Goal: Use online tool/utility: Utilize a website feature to perform a specific function

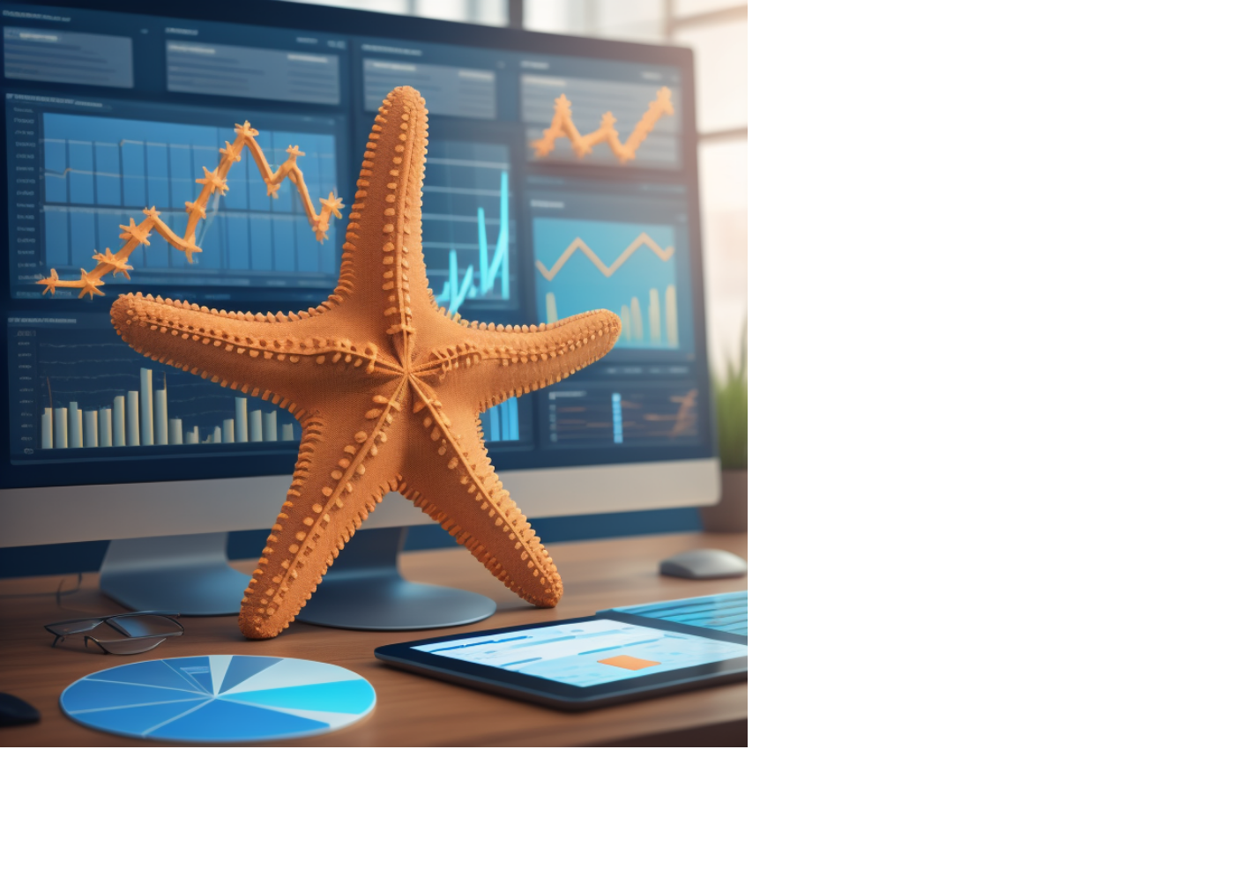
click at [947, 265] on input "email" at bounding box center [1002, 264] width 317 height 35
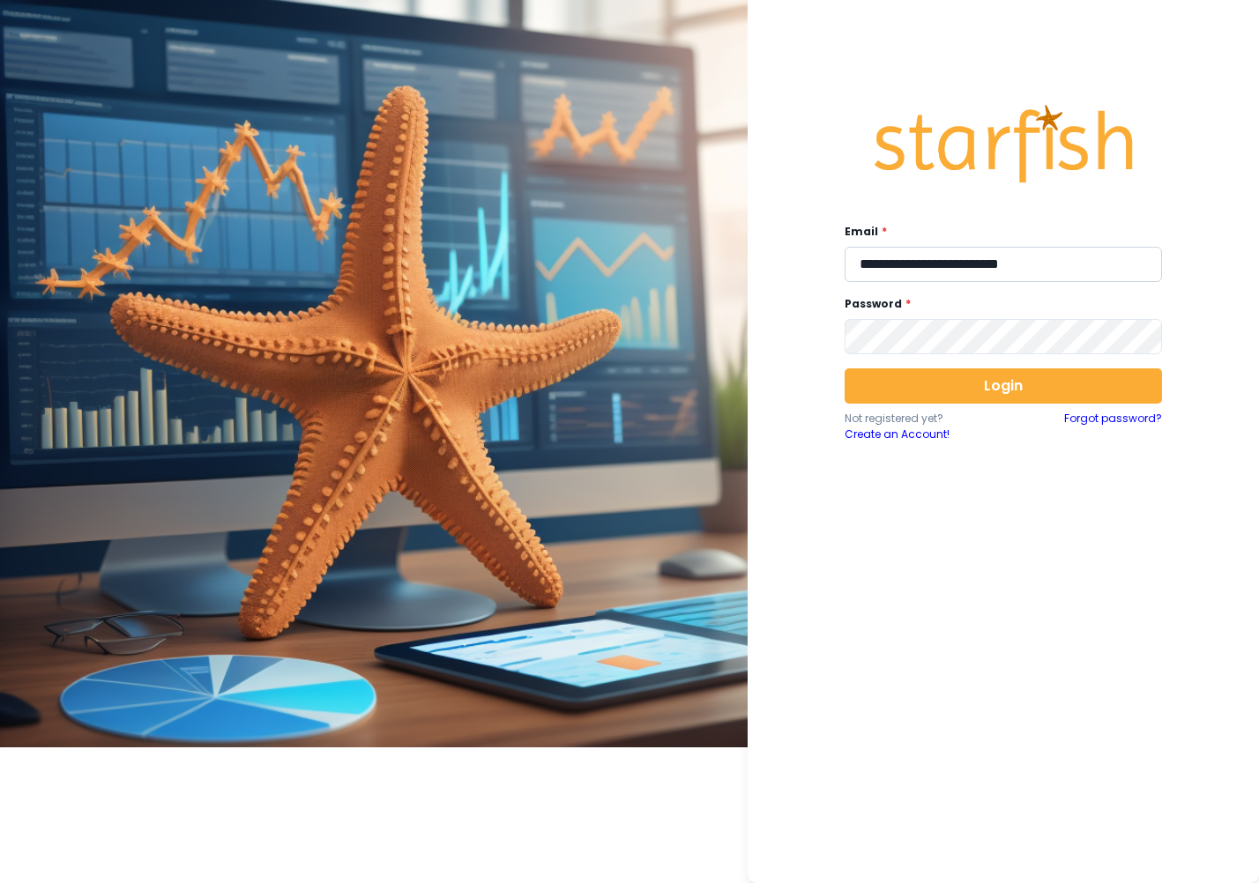
type input "**********"
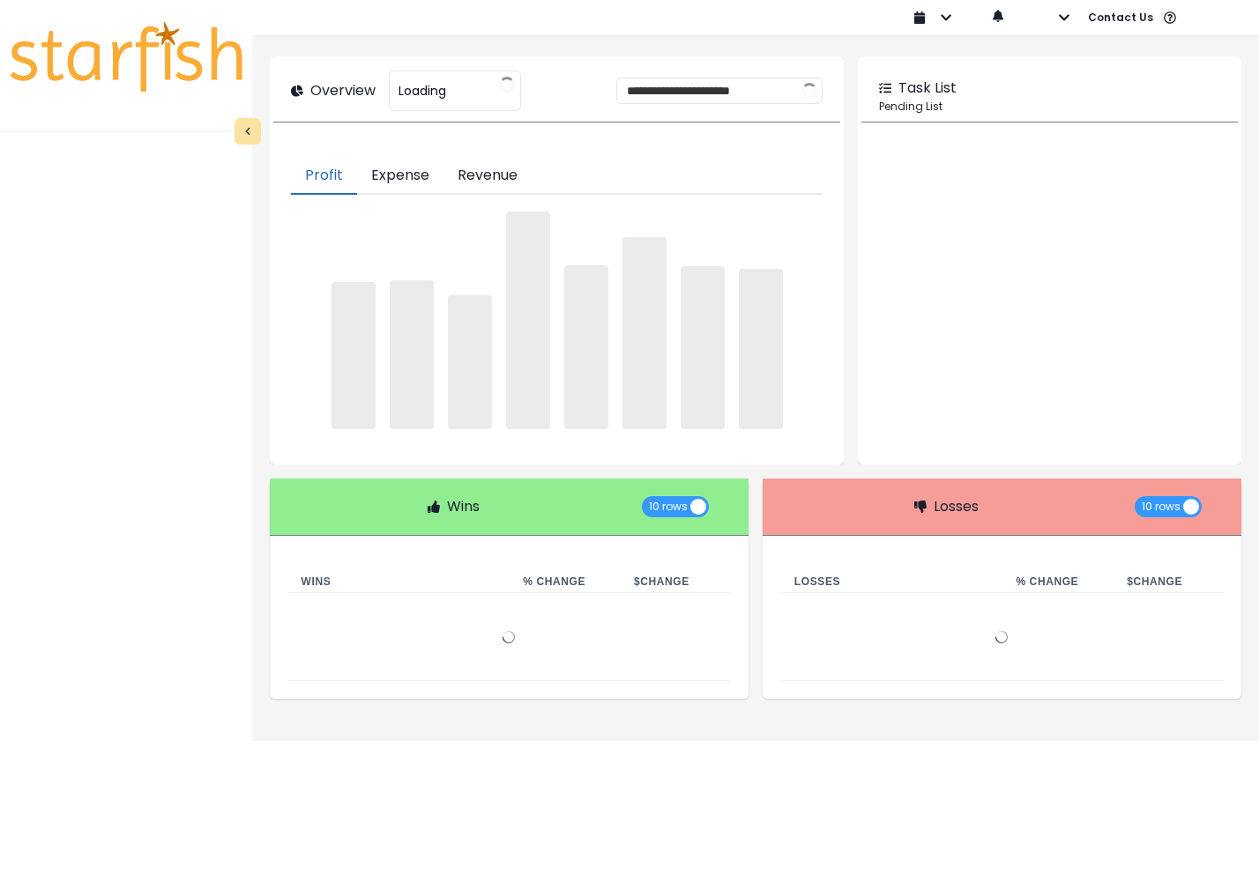
type input "********"
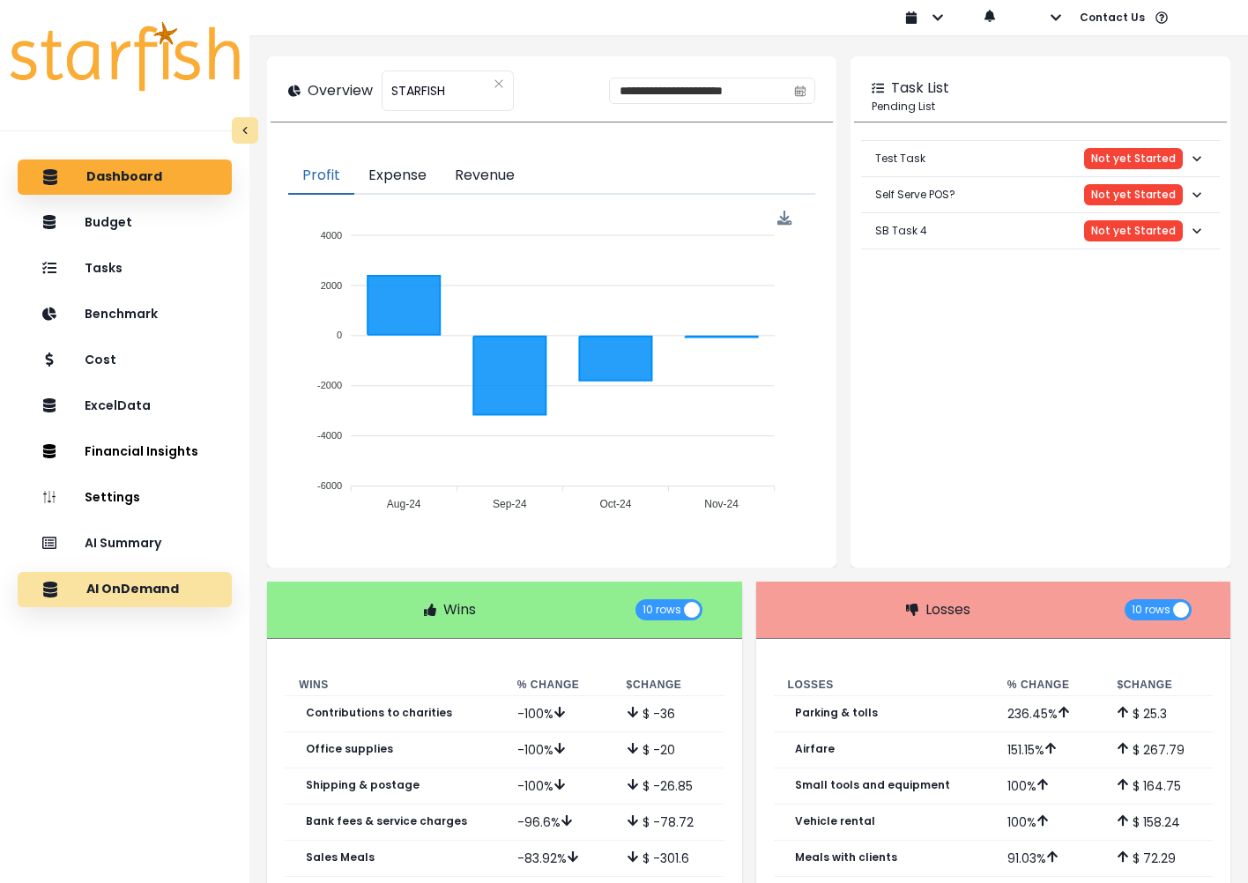
click at [164, 584] on p "AI OnDemand" at bounding box center [132, 590] width 93 height 16
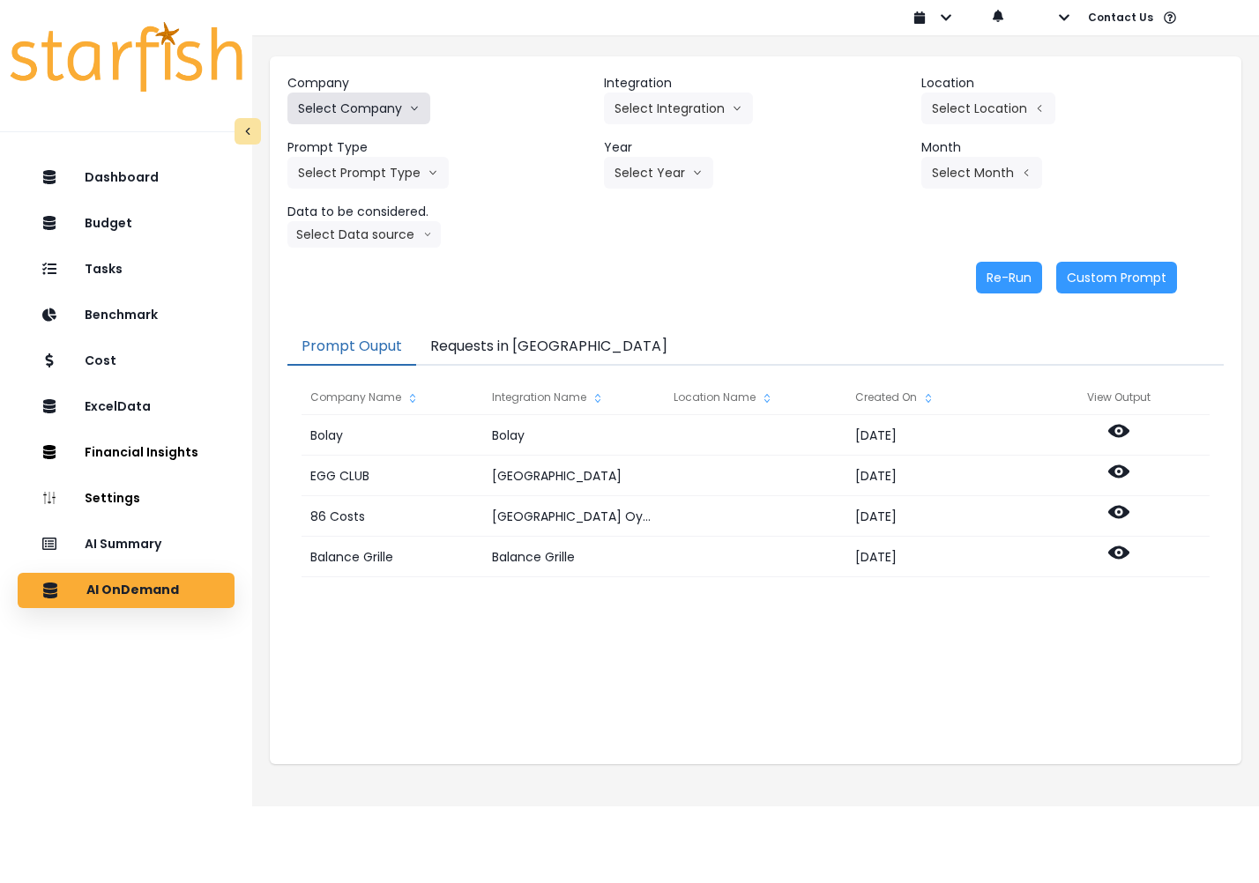
click at [372, 100] on button "Select Company" at bounding box center [358, 109] width 143 height 32
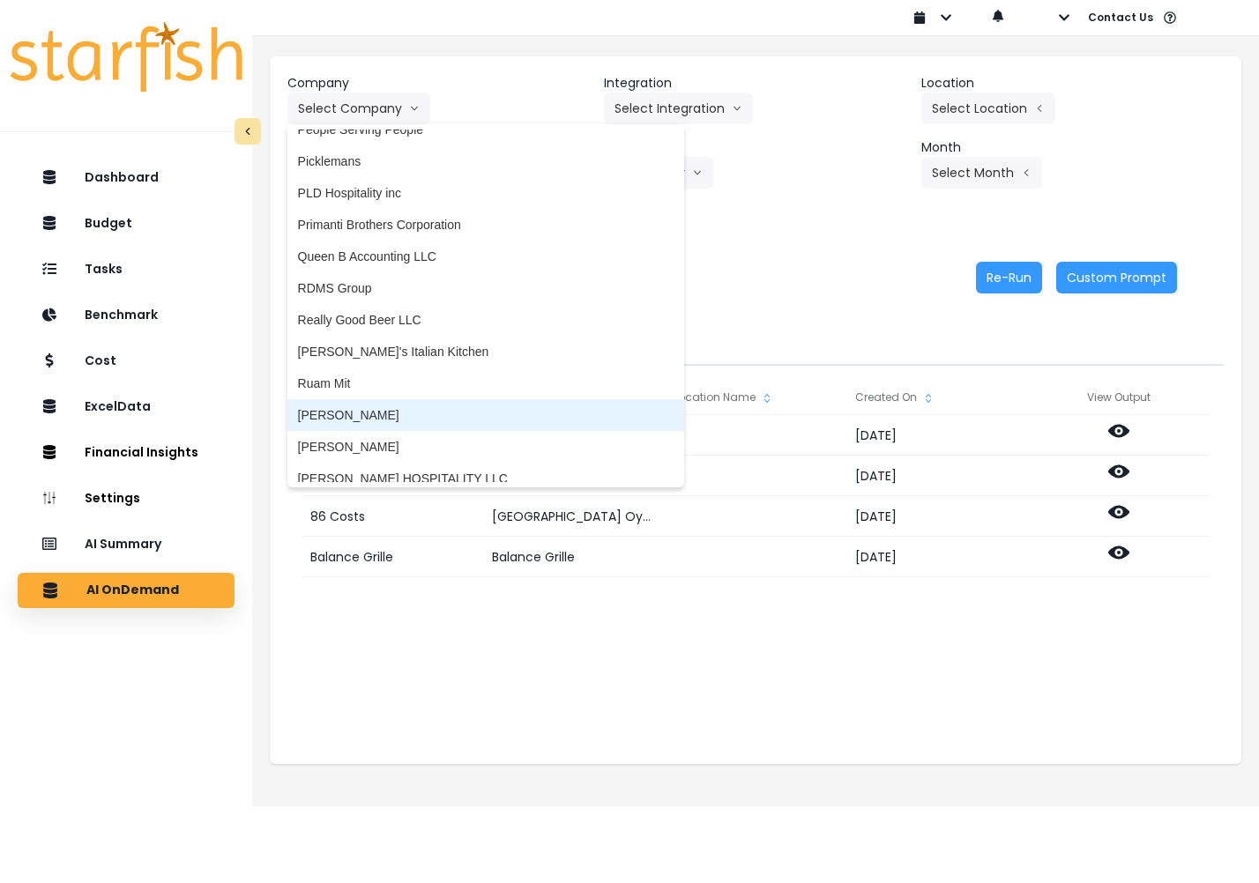
scroll to position [2630, 0]
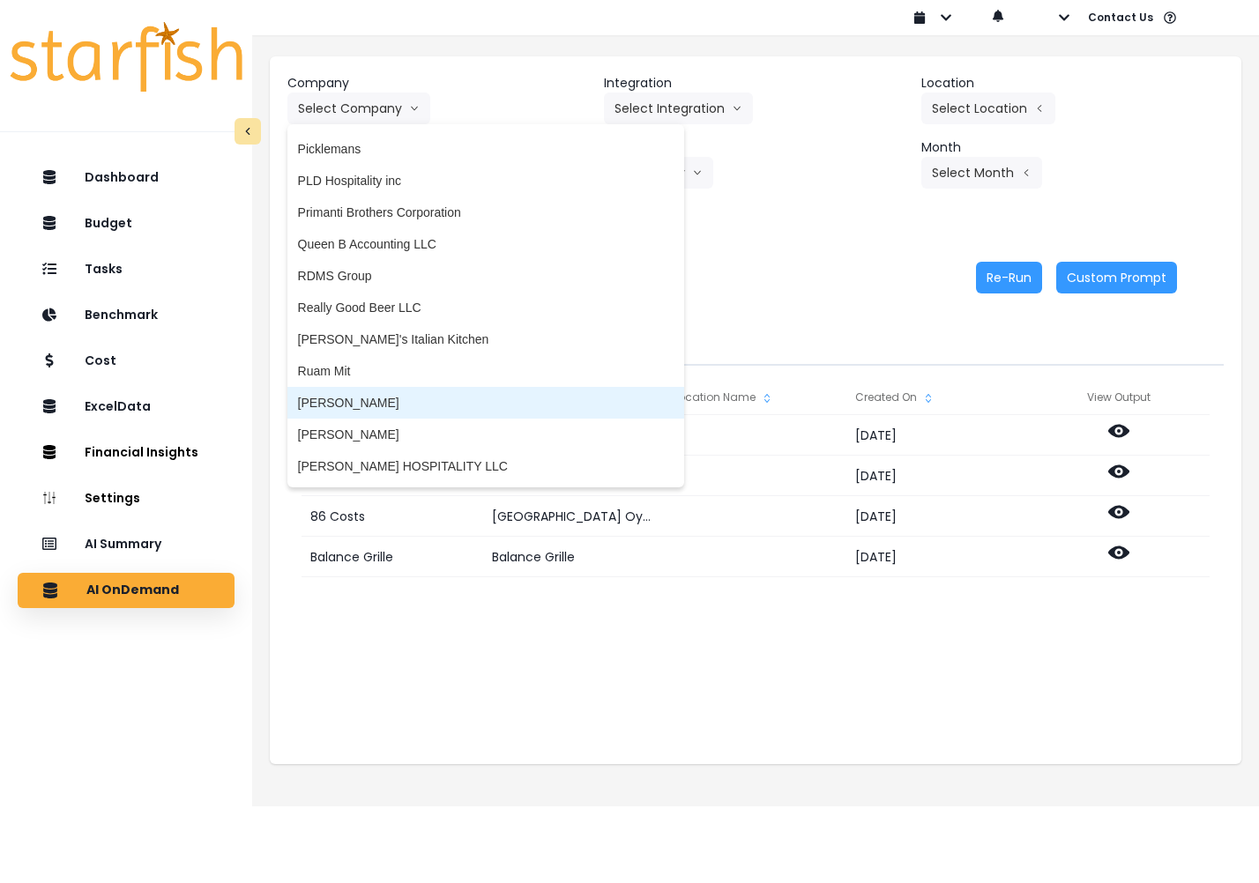
click at [392, 412] on li "[PERSON_NAME]" at bounding box center [485, 403] width 397 height 32
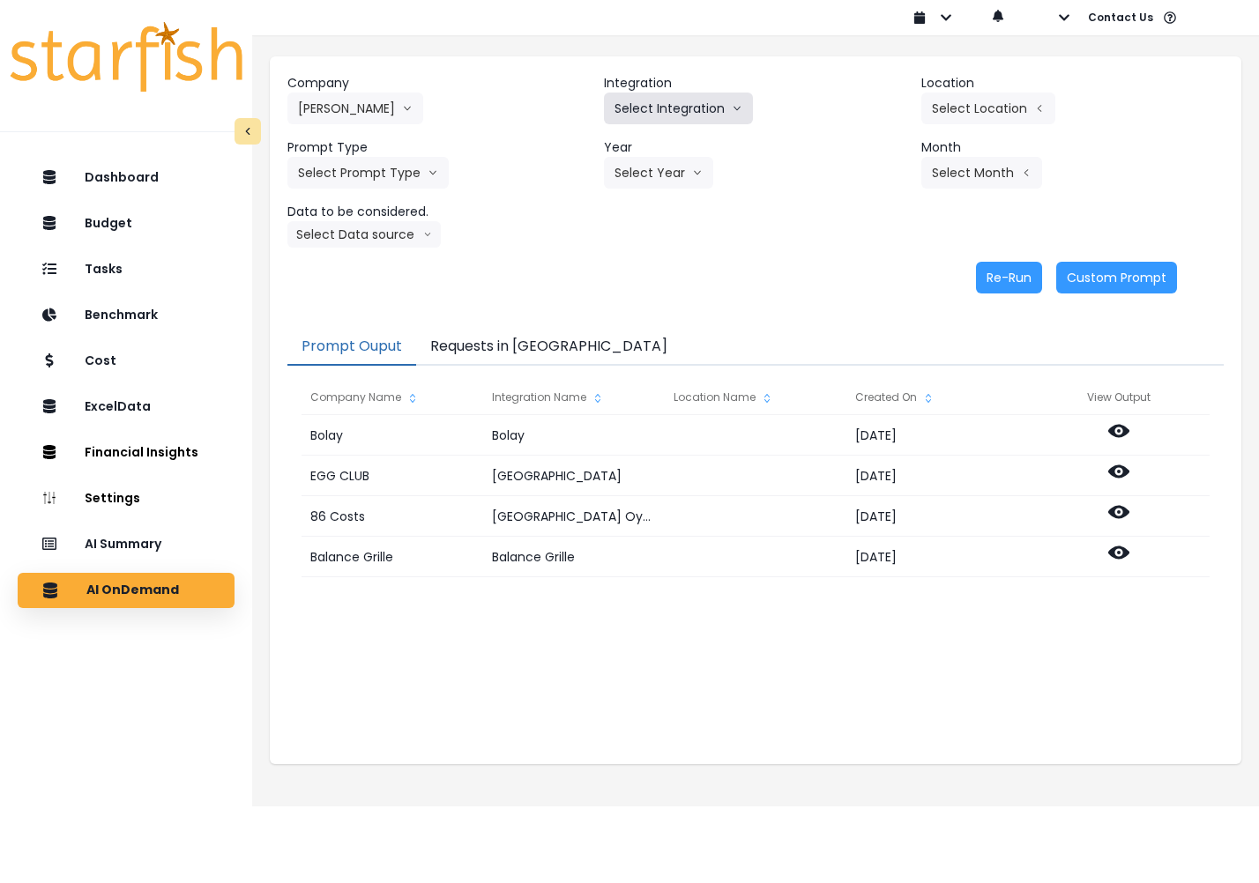
click at [669, 103] on button "Select Integration" at bounding box center [678, 109] width 149 height 32
click at [799, 158] on div "Year Select Year 2023 2024 2025" at bounding box center [755, 163] width 302 height 50
click at [322, 113] on button "[PERSON_NAME]" at bounding box center [355, 109] width 136 height 32
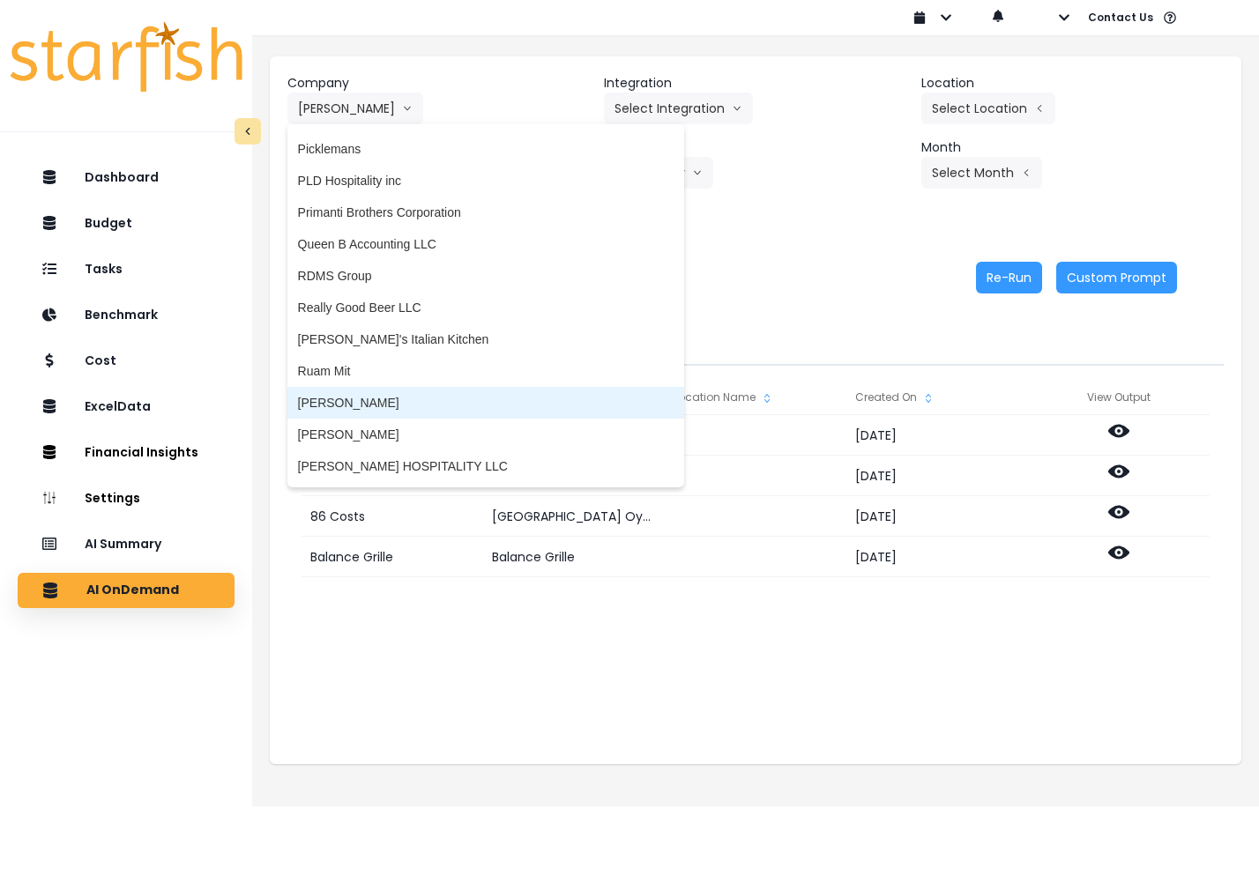
scroll to position [2633, 0]
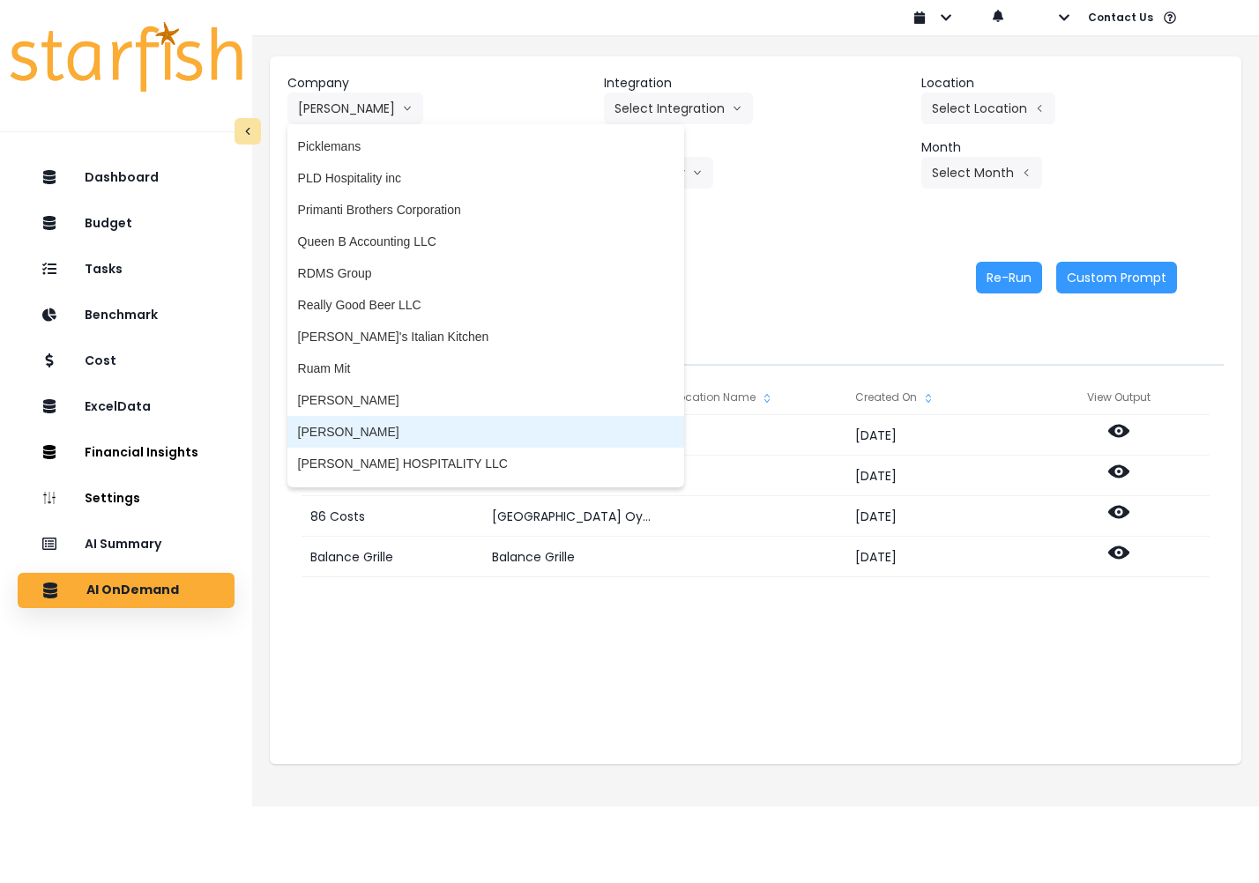
click at [401, 426] on span "[PERSON_NAME]" at bounding box center [485, 432] width 375 height 18
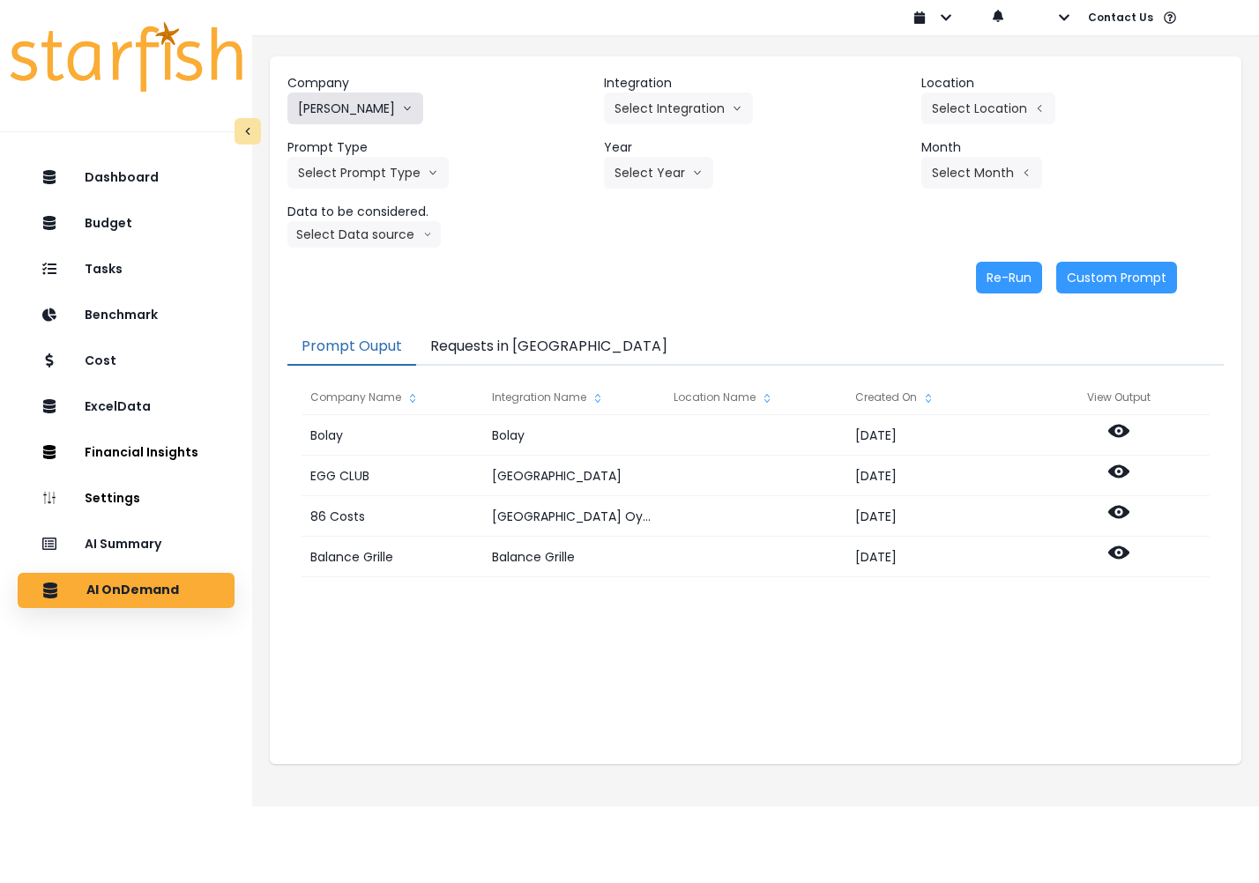
click at [402, 115] on icon "arrow down line" at bounding box center [407, 109] width 11 height 18
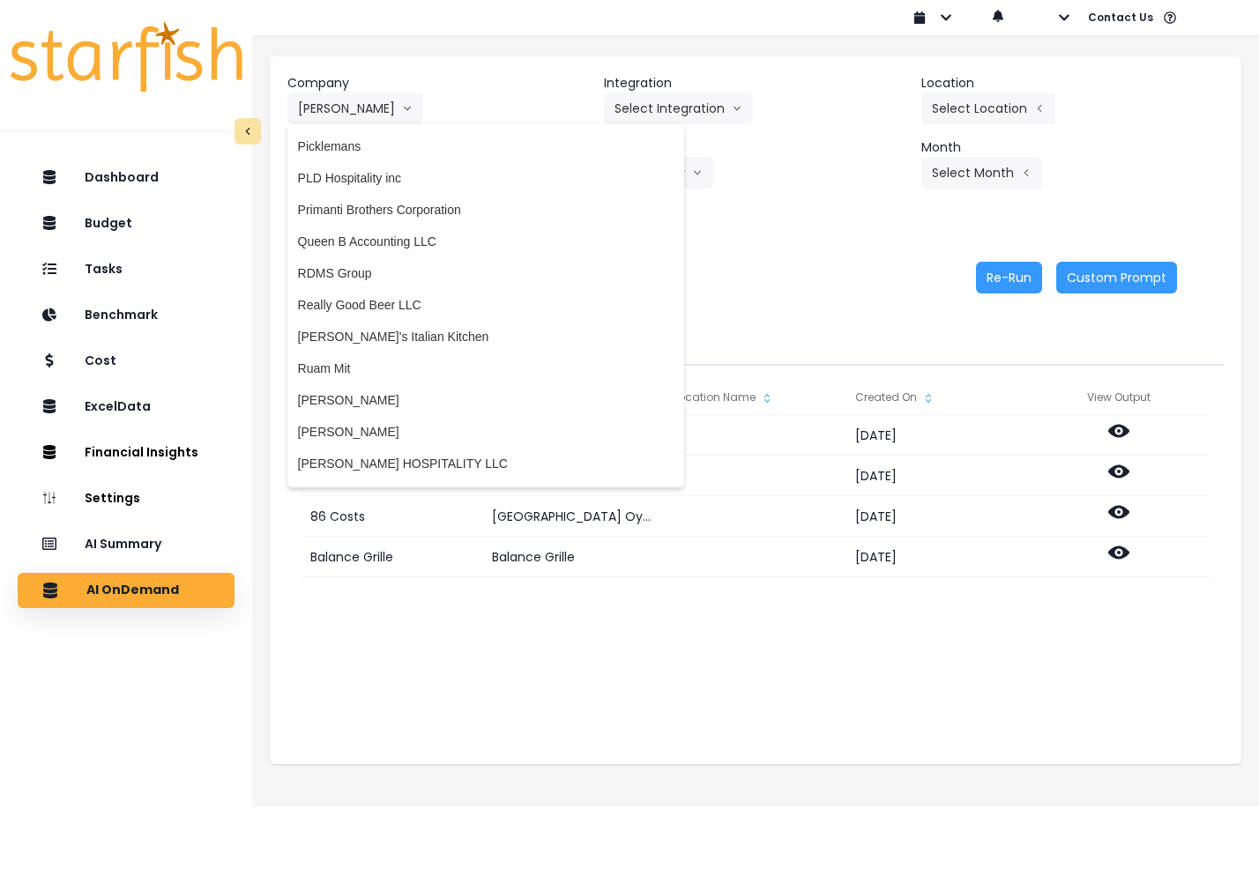
click at [458, 86] on header "Company" at bounding box center [438, 83] width 302 height 19
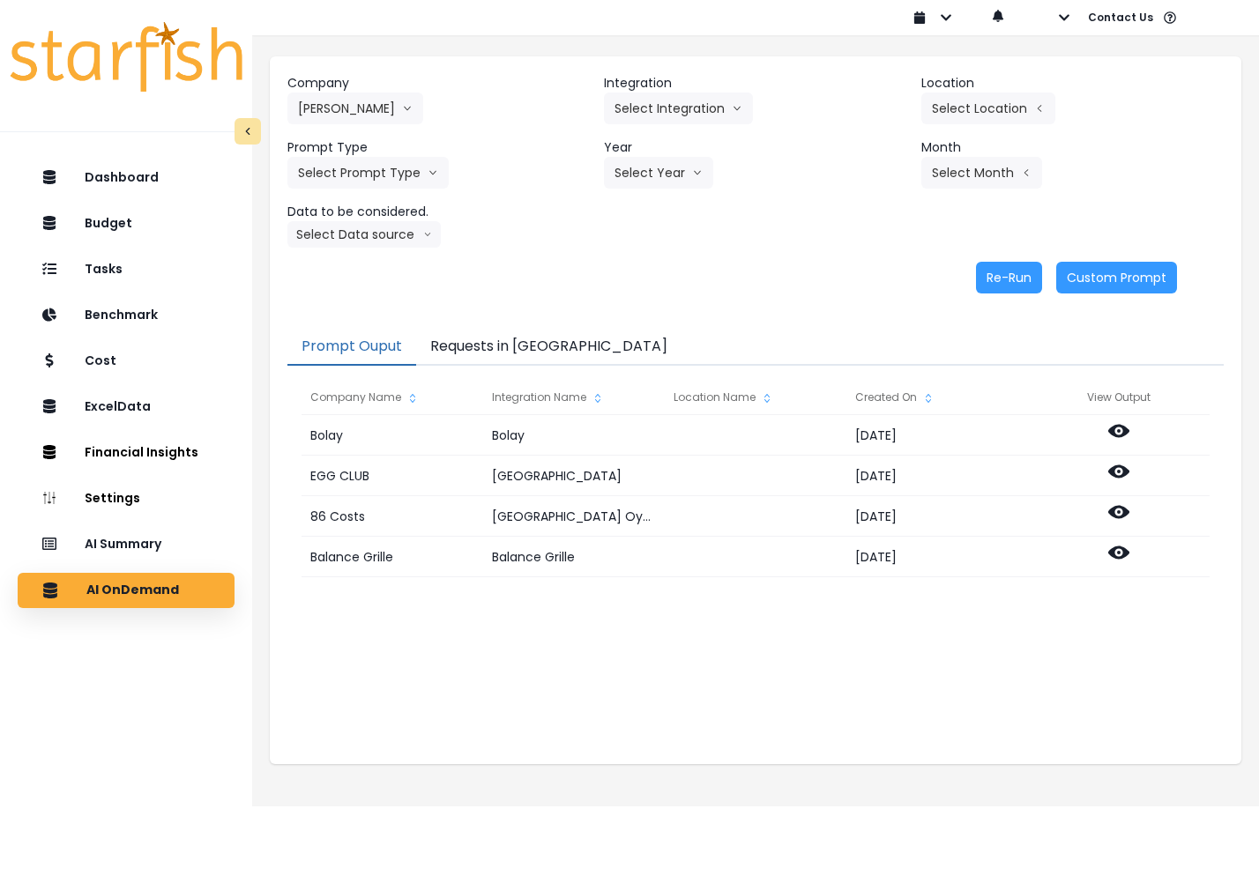
click at [653, 84] on header "Integration" at bounding box center [755, 83] width 302 height 19
click at [658, 107] on button "Select Integration" at bounding box center [678, 109] width 149 height 32
click at [657, 149] on span "Salernos" at bounding box center [638, 146] width 48 height 18
click at [966, 105] on button "Select Location" at bounding box center [988, 109] width 134 height 32
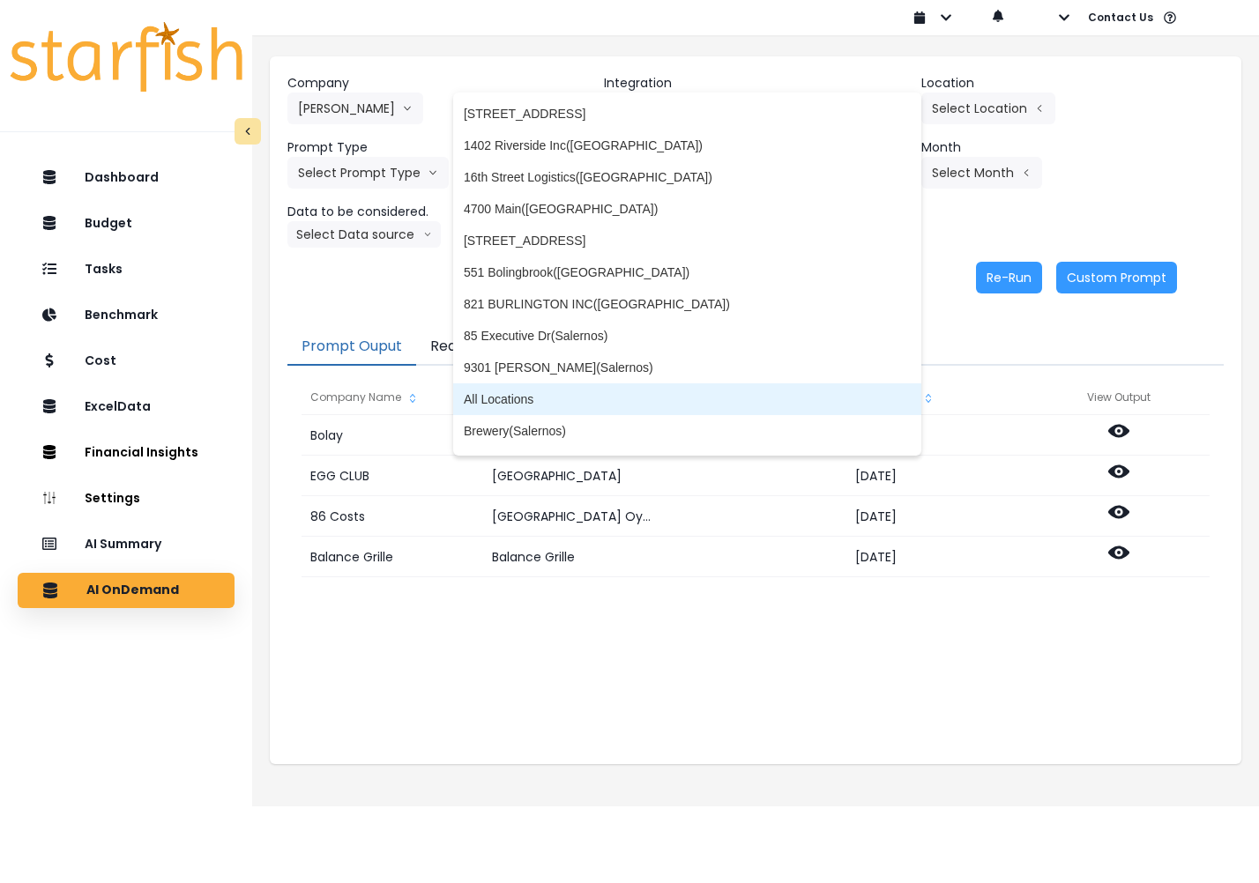
click at [706, 400] on span "All Locations" at bounding box center [687, 399] width 447 height 18
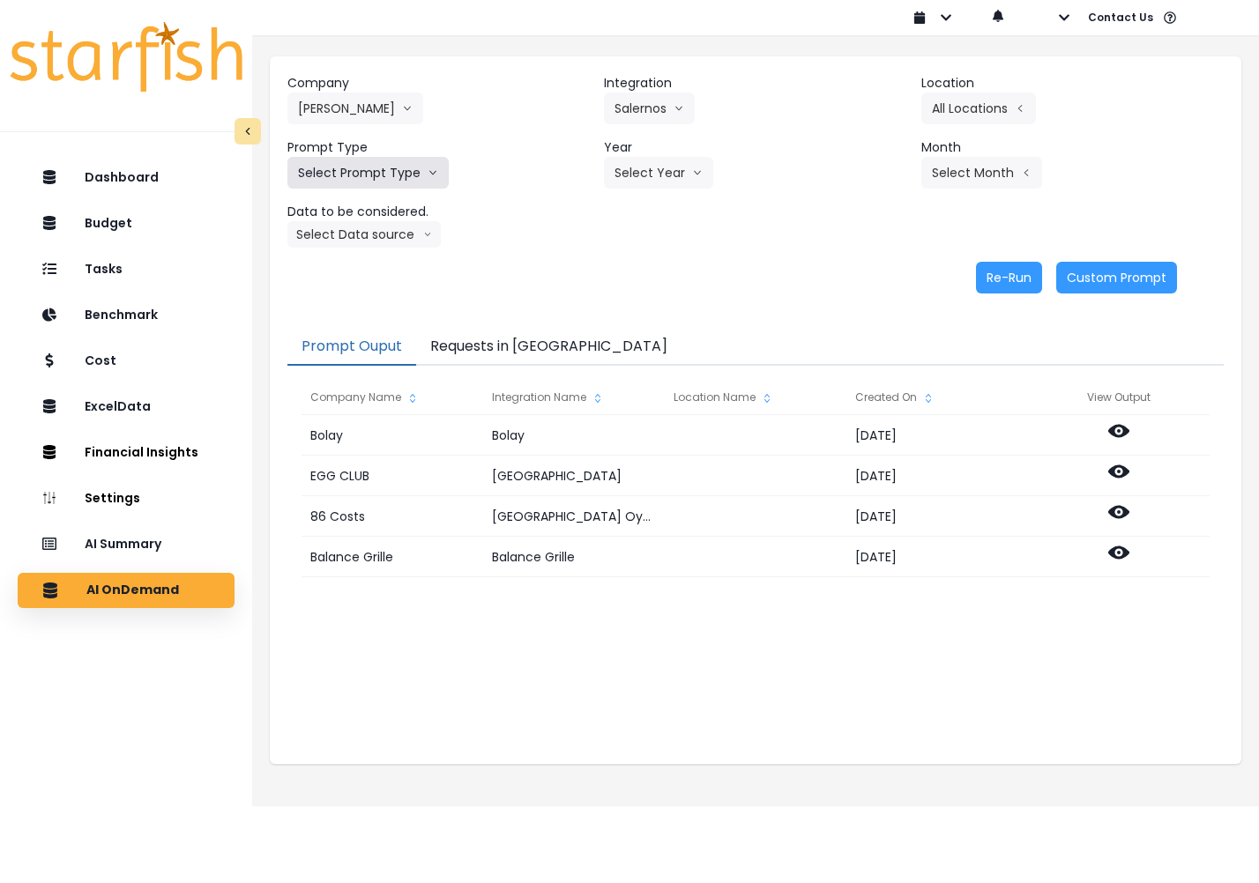
click at [400, 177] on button "Select Prompt Type" at bounding box center [367, 173] width 161 height 32
click at [365, 306] on span "Monthly Summary" at bounding box center [348, 305] width 100 height 18
click at [642, 171] on button "Select Year" at bounding box center [658, 173] width 109 height 32
click at [629, 273] on span "2025" at bounding box center [627, 273] width 27 height 18
click at [950, 169] on button "Select Month" at bounding box center [981, 173] width 121 height 32
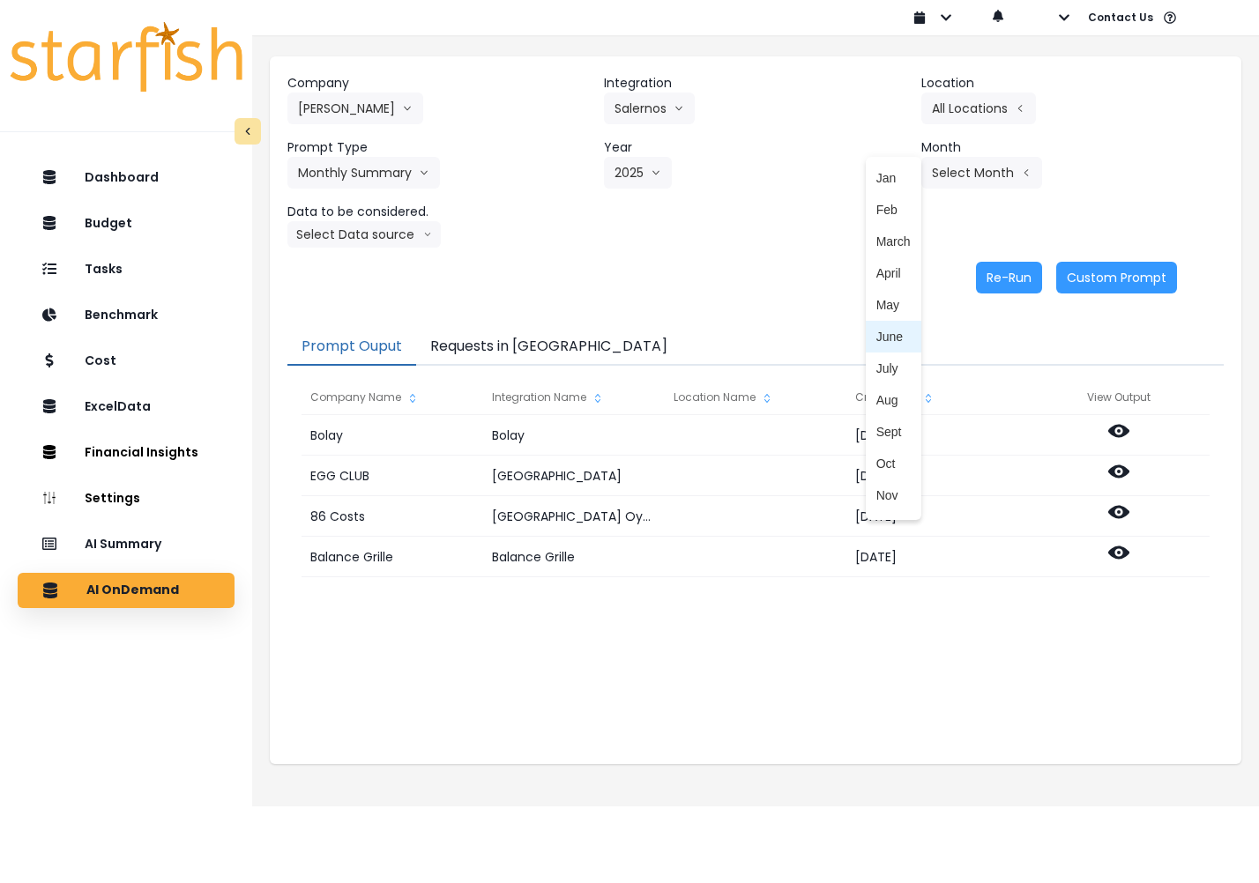
click at [880, 340] on span "June" at bounding box center [893, 337] width 34 height 18
click at [360, 234] on button "Select Data source" at bounding box center [363, 234] width 153 height 26
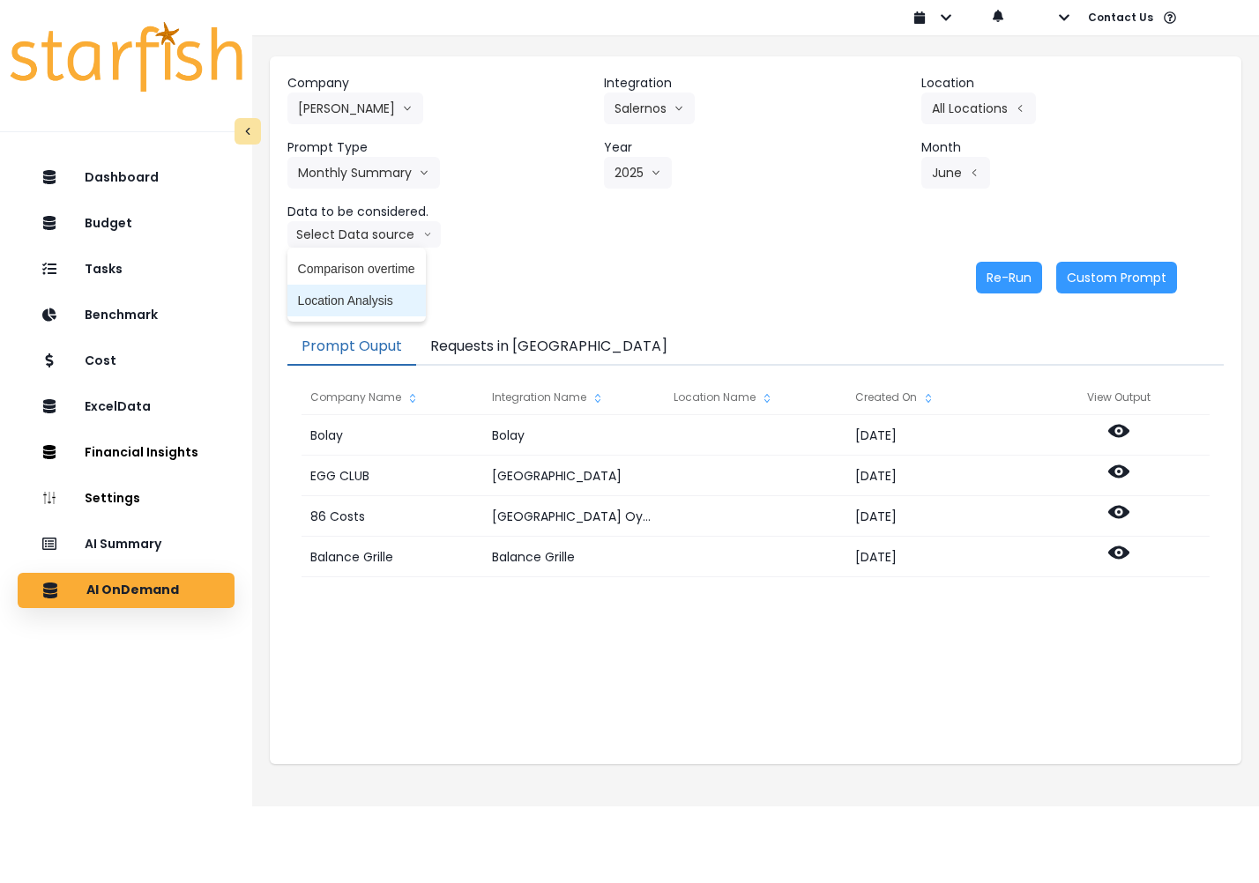
click at [366, 310] on li "Location Analysis" at bounding box center [356, 301] width 138 height 32
click at [1008, 284] on button "Re-Run" at bounding box center [1009, 278] width 66 height 32
click at [485, 349] on button "Requests in [GEOGRAPHIC_DATA]" at bounding box center [548, 347] width 265 height 37
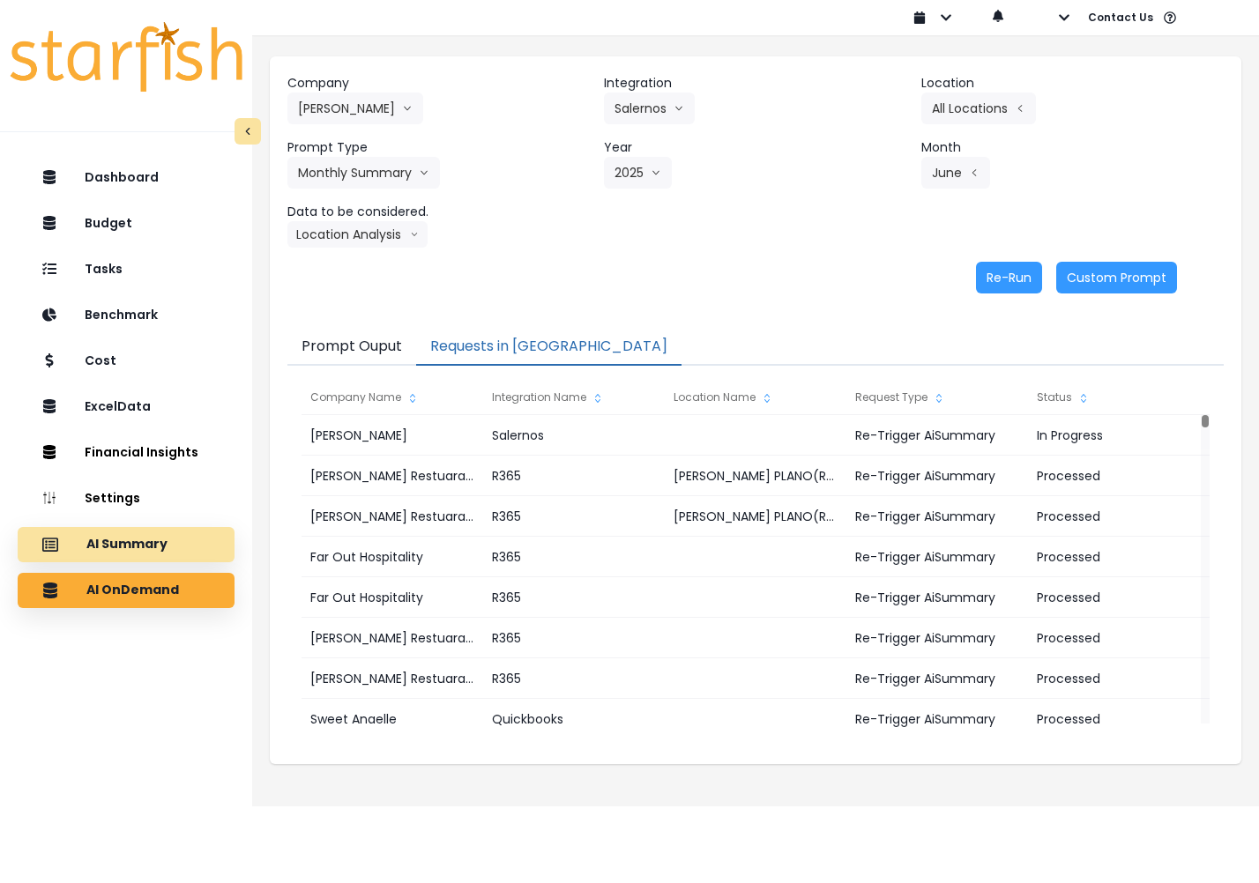
click at [123, 546] on p "AI Summary" at bounding box center [126, 545] width 81 height 16
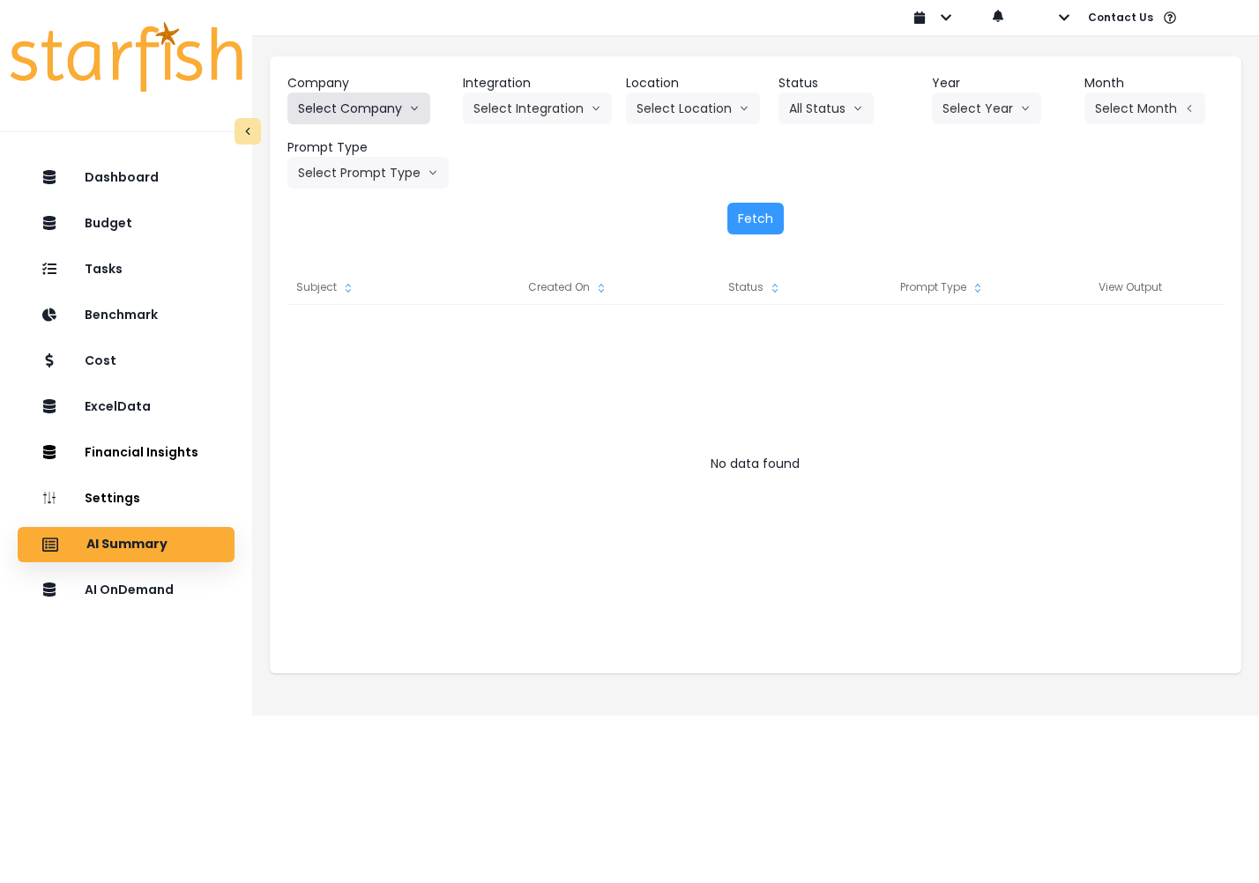
click at [370, 110] on button "Select Company" at bounding box center [358, 109] width 143 height 32
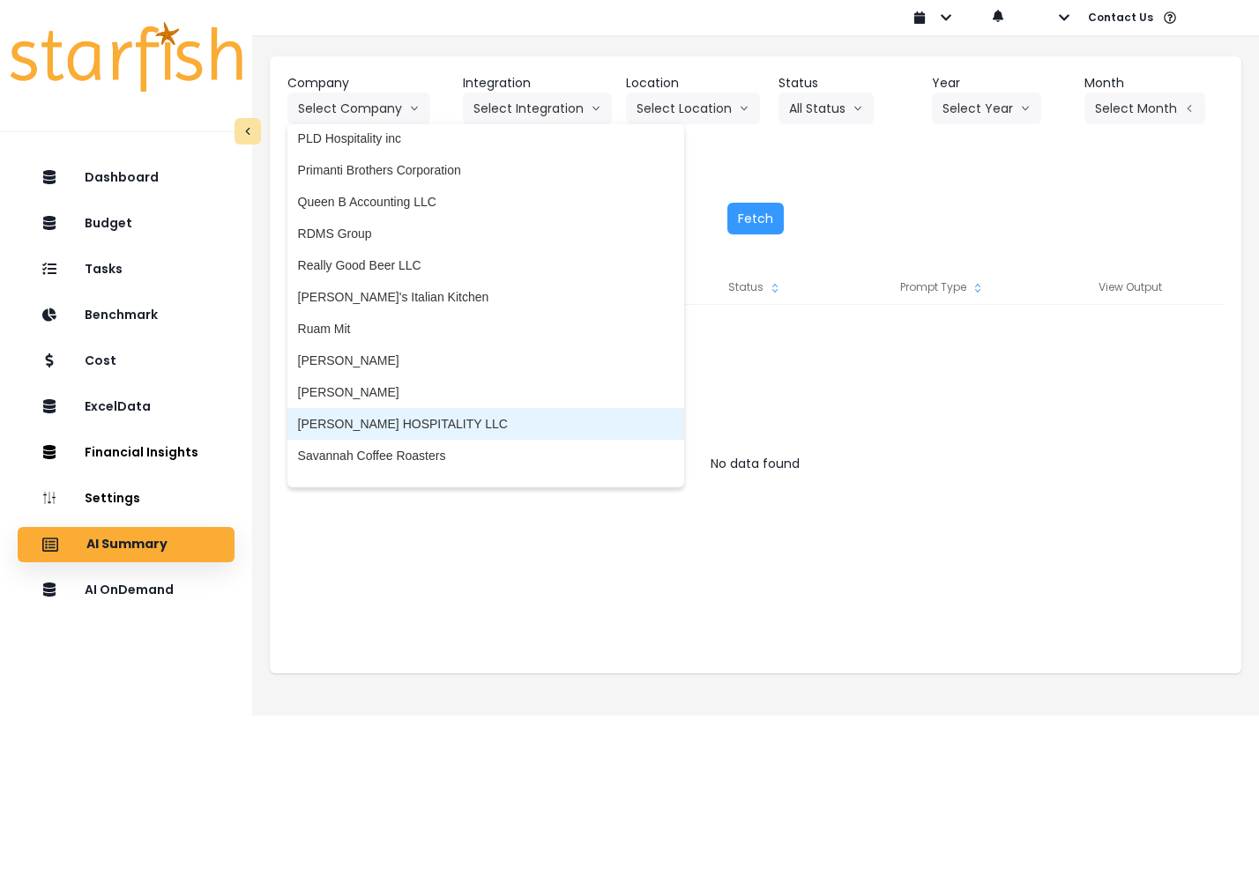
scroll to position [2697, 0]
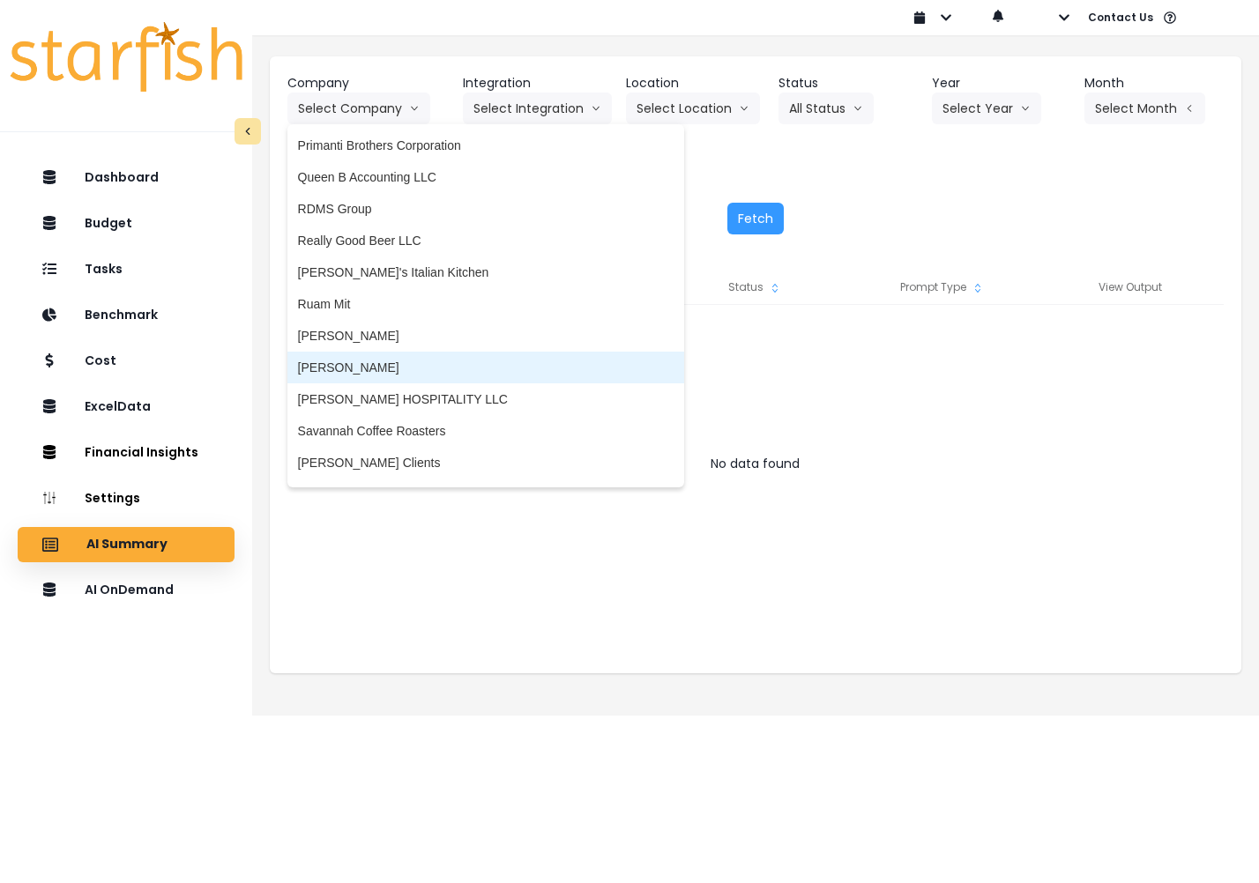
click at [391, 366] on span "[PERSON_NAME]" at bounding box center [485, 368] width 375 height 18
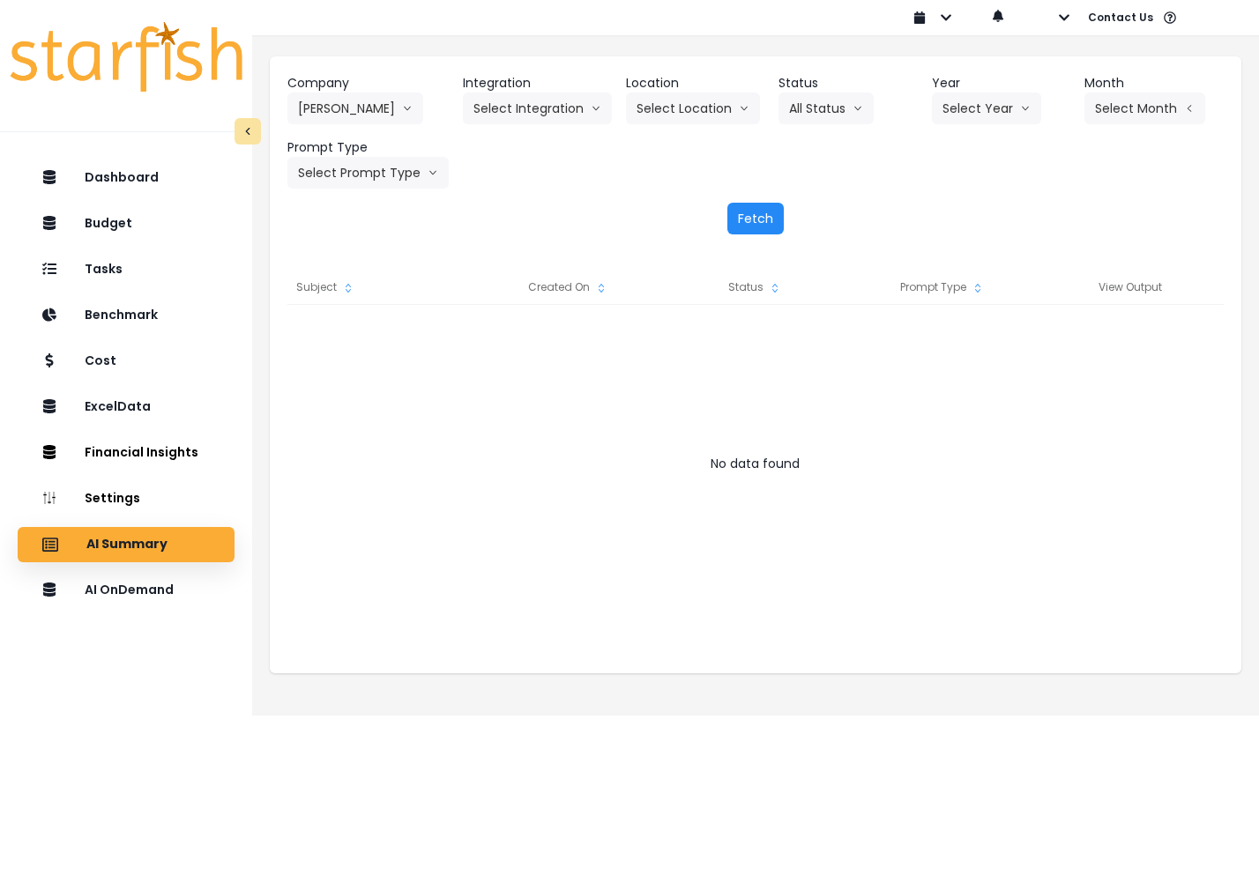
click at [751, 219] on button "Fetch" at bounding box center [755, 219] width 56 height 32
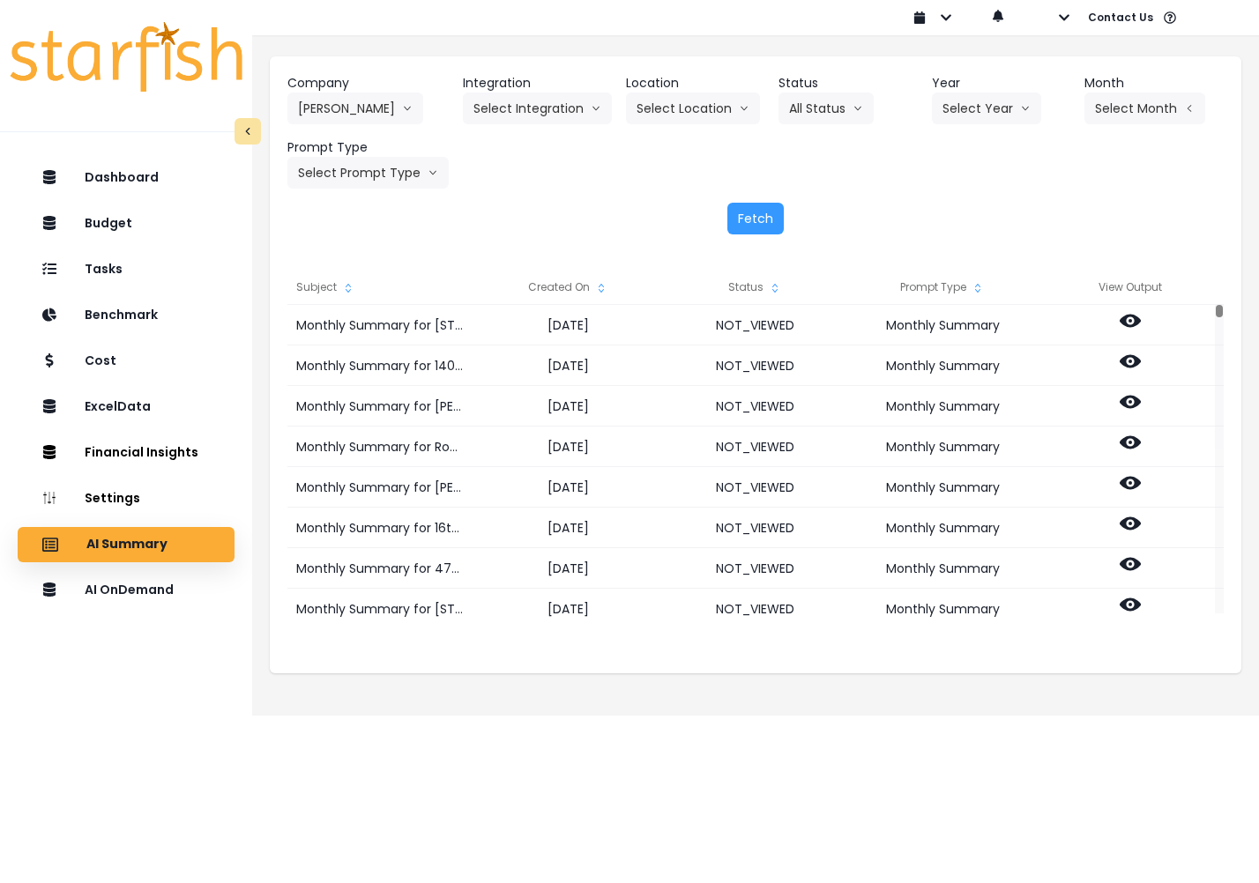
click at [566, 286] on div "Created On" at bounding box center [567, 287] width 187 height 35
click at [129, 592] on p "AI OnDemand" at bounding box center [132, 591] width 93 height 16
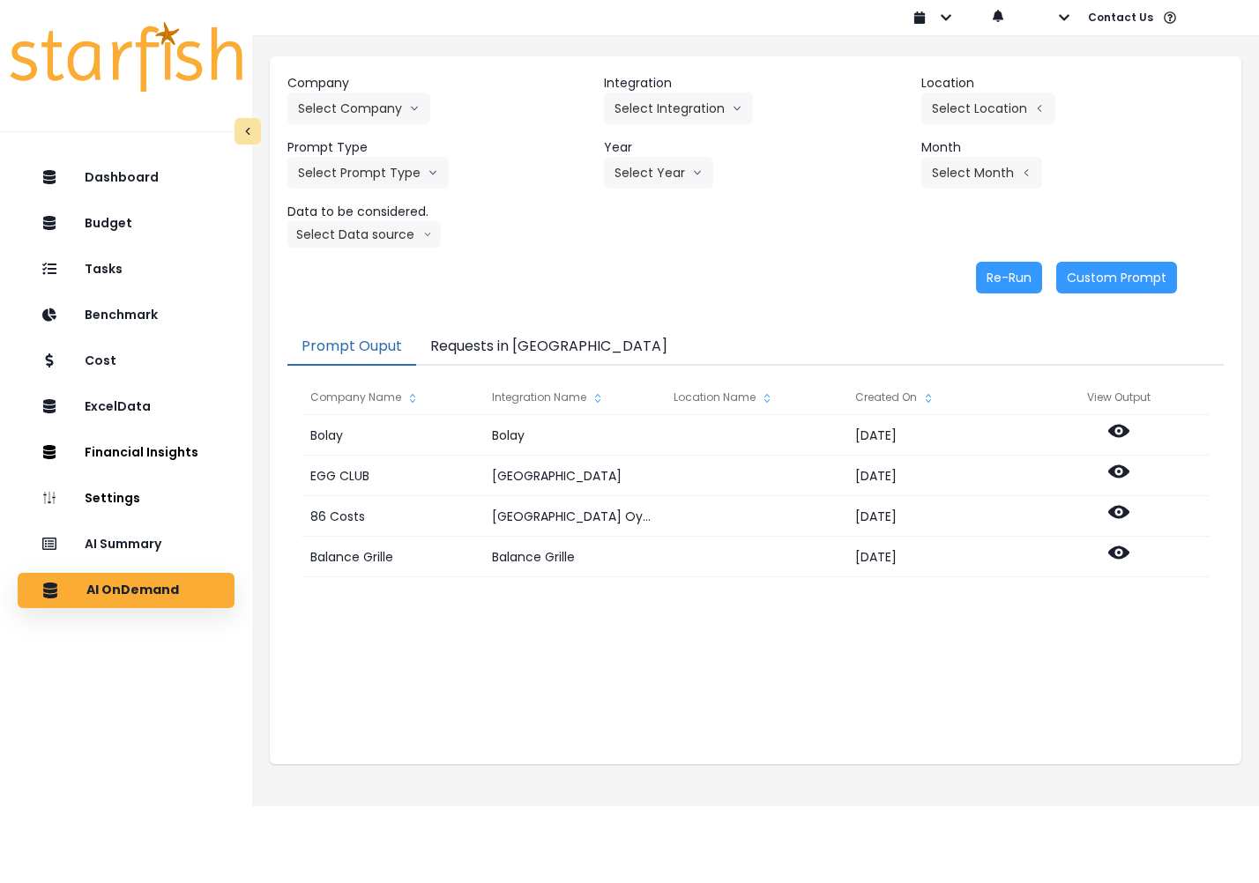
click at [496, 345] on button "Requests in [GEOGRAPHIC_DATA]" at bounding box center [548, 347] width 265 height 37
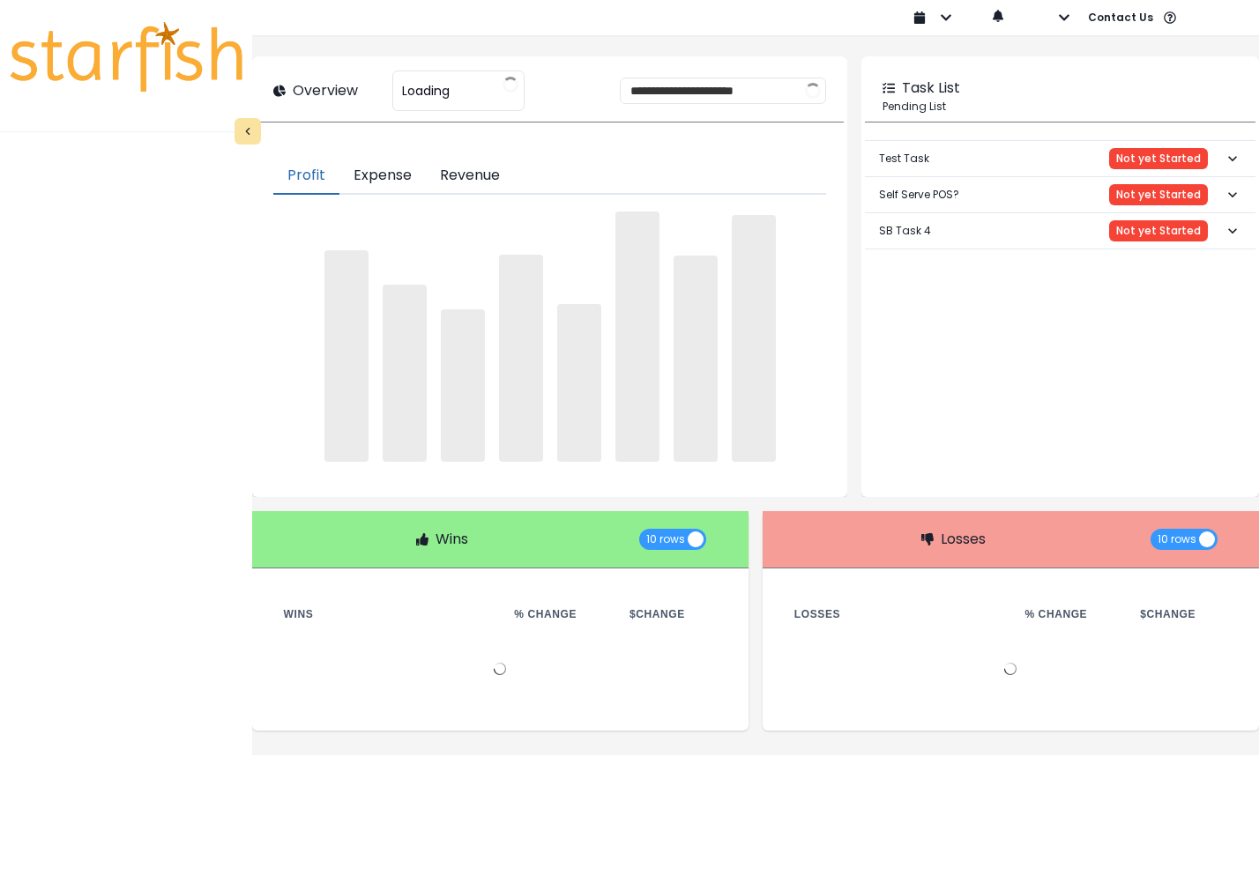
type input "********"
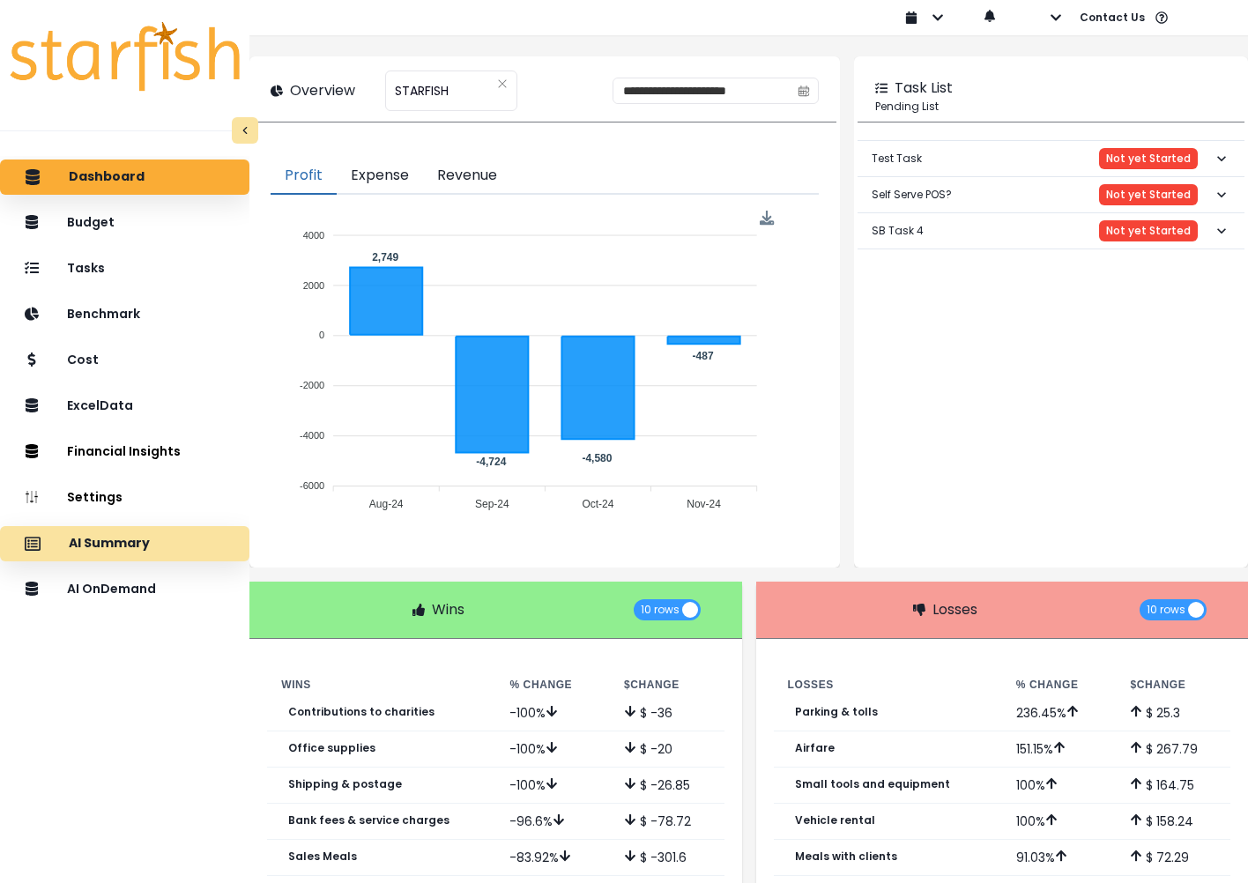
click at [132, 547] on p "AI Summary" at bounding box center [109, 544] width 81 height 16
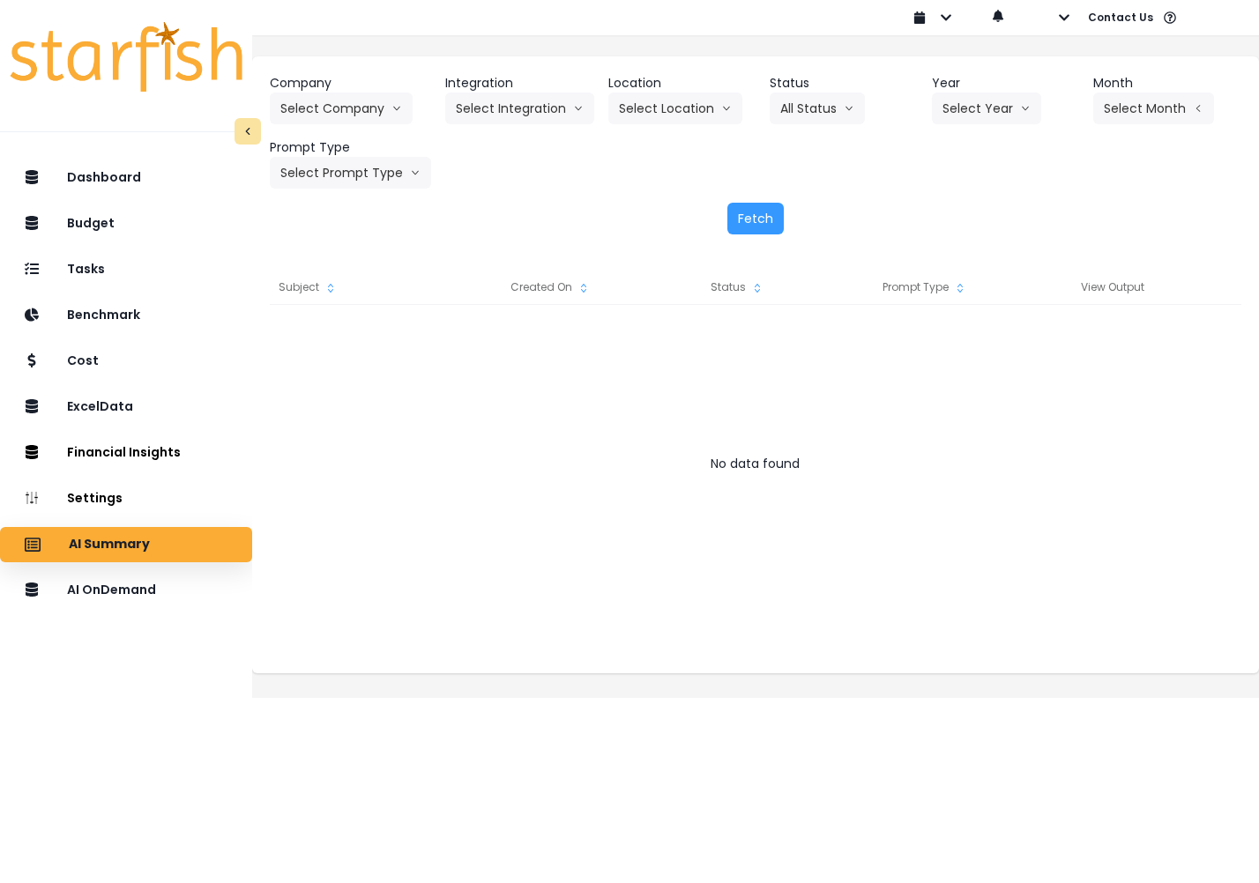
click at [128, 613] on div "Dashboard Budget Tasks Benchmark Cost ExcelData Financial Insights Location Ana…" at bounding box center [126, 532] width 252 height 751
click at [130, 598] on div "AI OnDemand" at bounding box center [126, 590] width 224 height 37
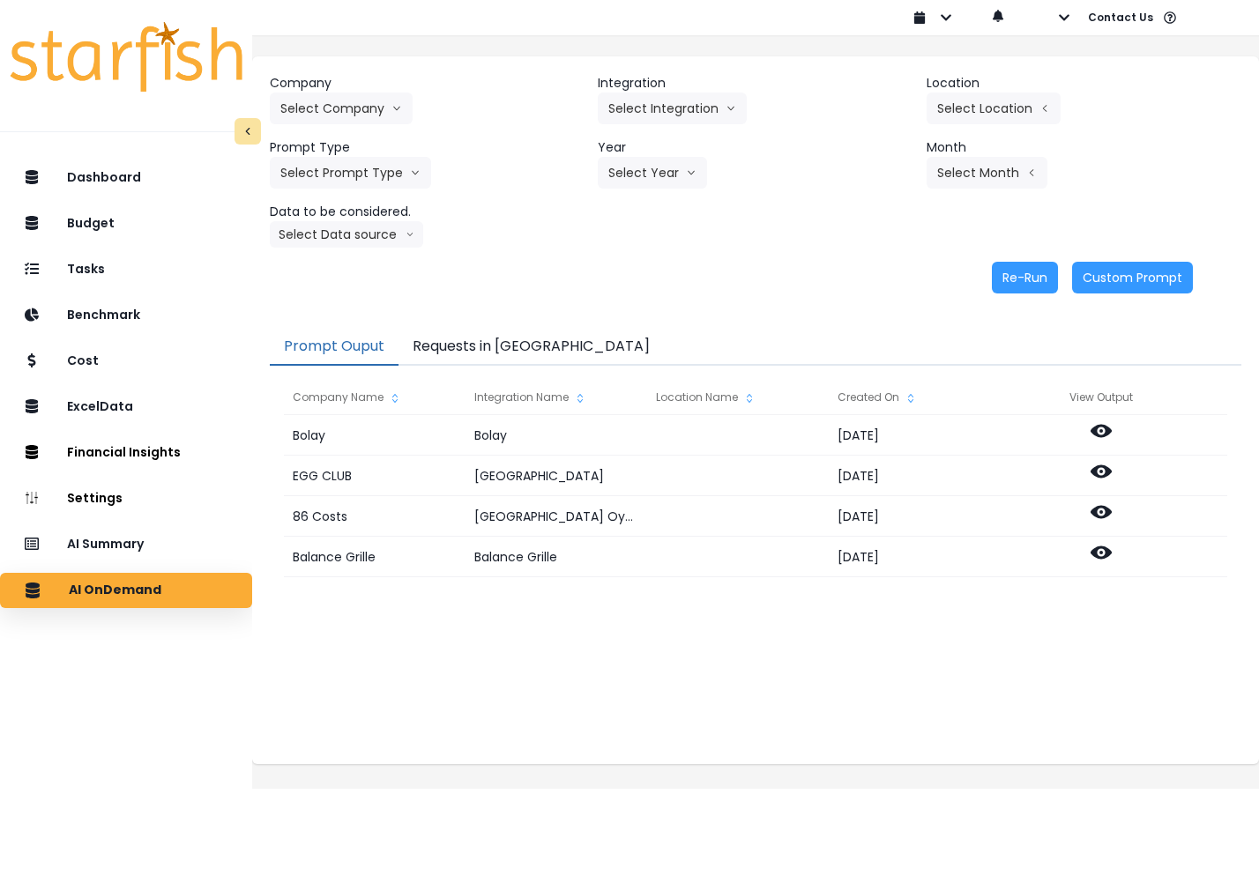
click at [497, 349] on button "Requests in [GEOGRAPHIC_DATA]" at bounding box center [530, 347] width 265 height 37
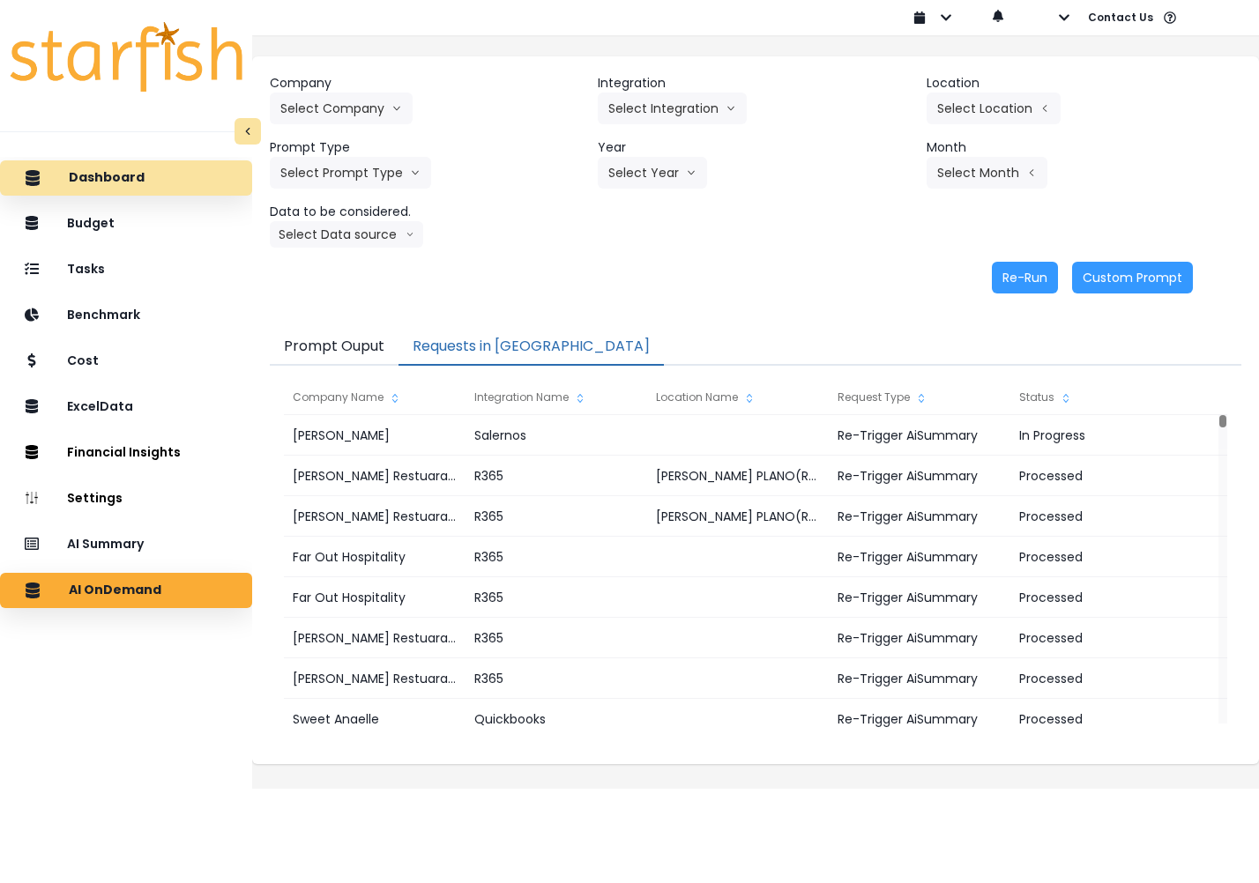
click at [115, 182] on p "Dashboard" at bounding box center [107, 178] width 76 height 16
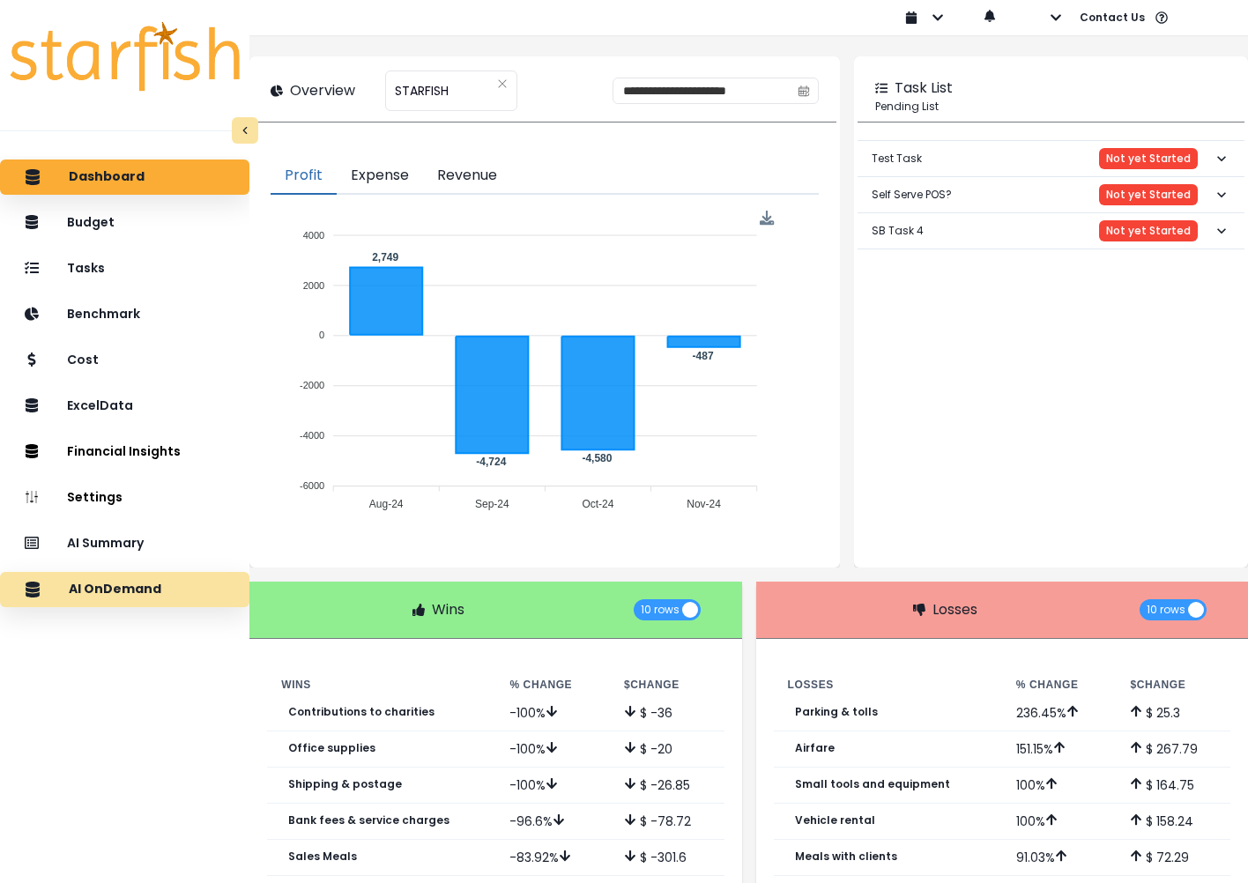
click at [145, 584] on p "AI OnDemand" at bounding box center [115, 590] width 93 height 16
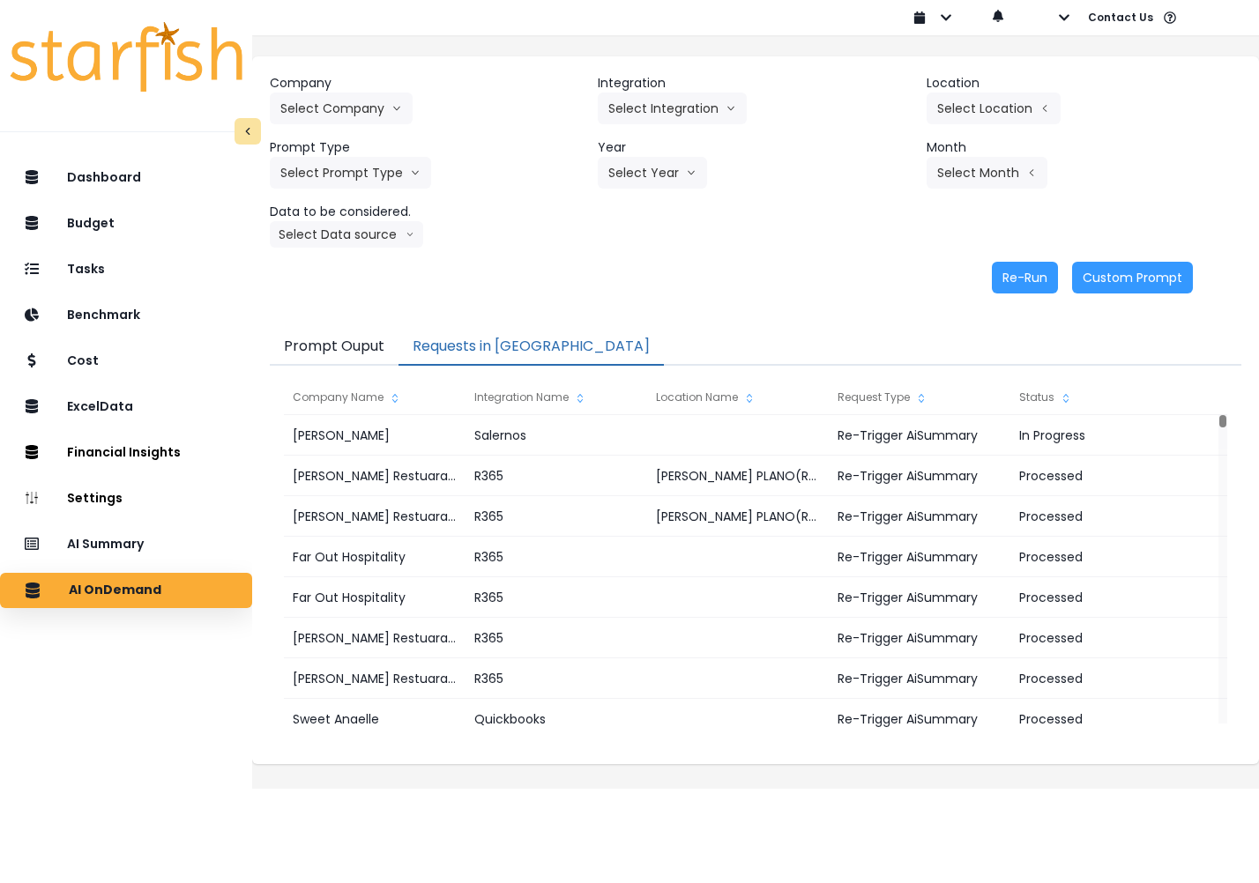
click at [525, 344] on button "Requests in [GEOGRAPHIC_DATA]" at bounding box center [530, 347] width 265 height 37
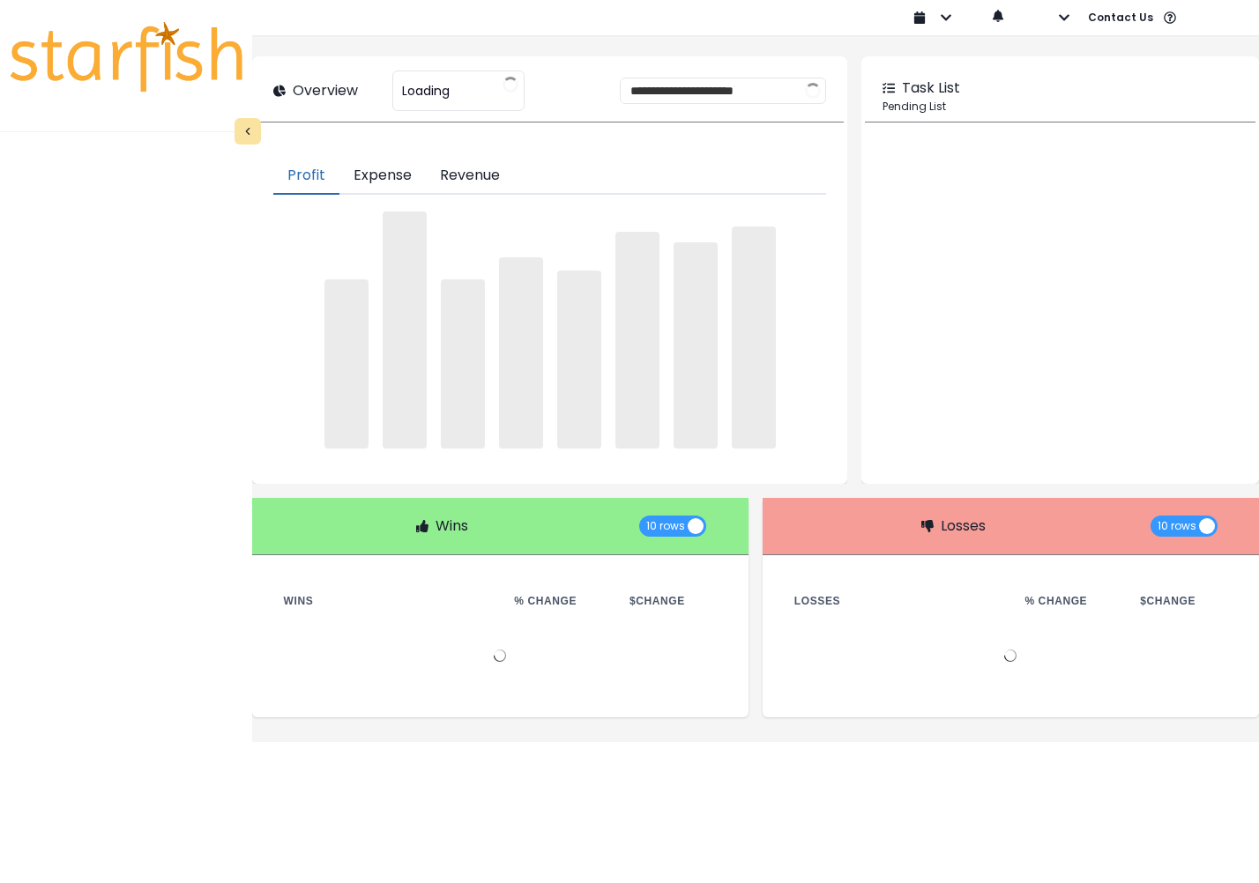
type input "********"
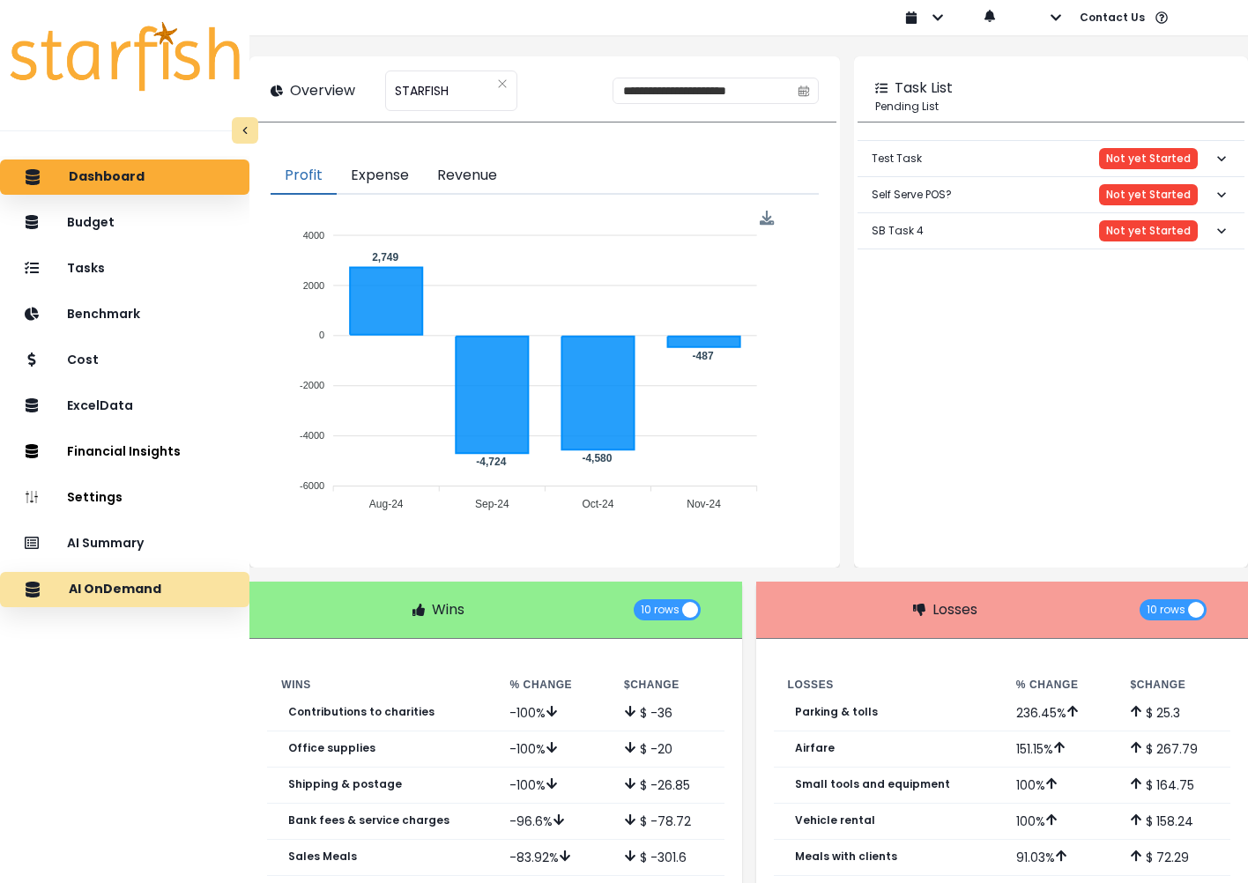
click at [144, 583] on p "AI OnDemand" at bounding box center [115, 590] width 93 height 16
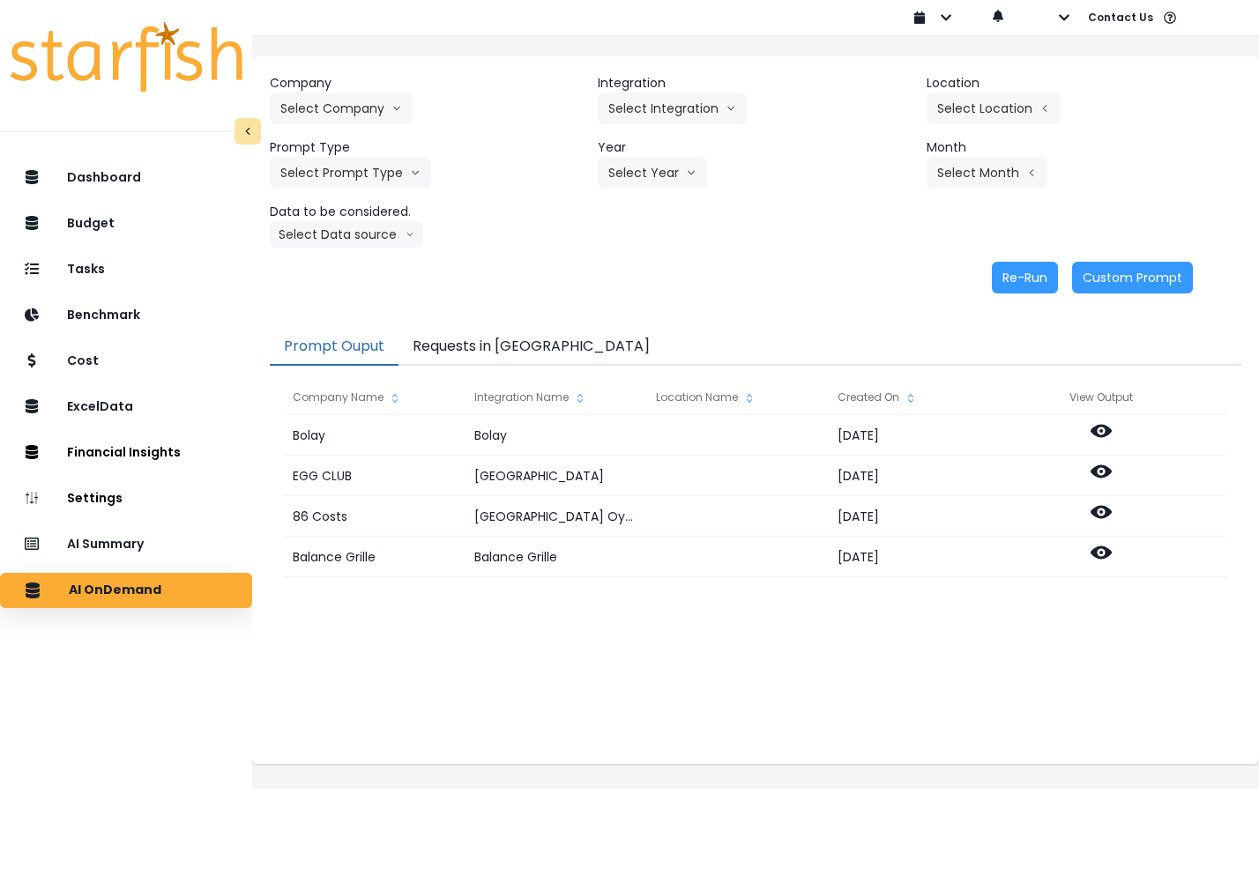
click at [545, 348] on button "Requests in [GEOGRAPHIC_DATA]" at bounding box center [530, 347] width 265 height 37
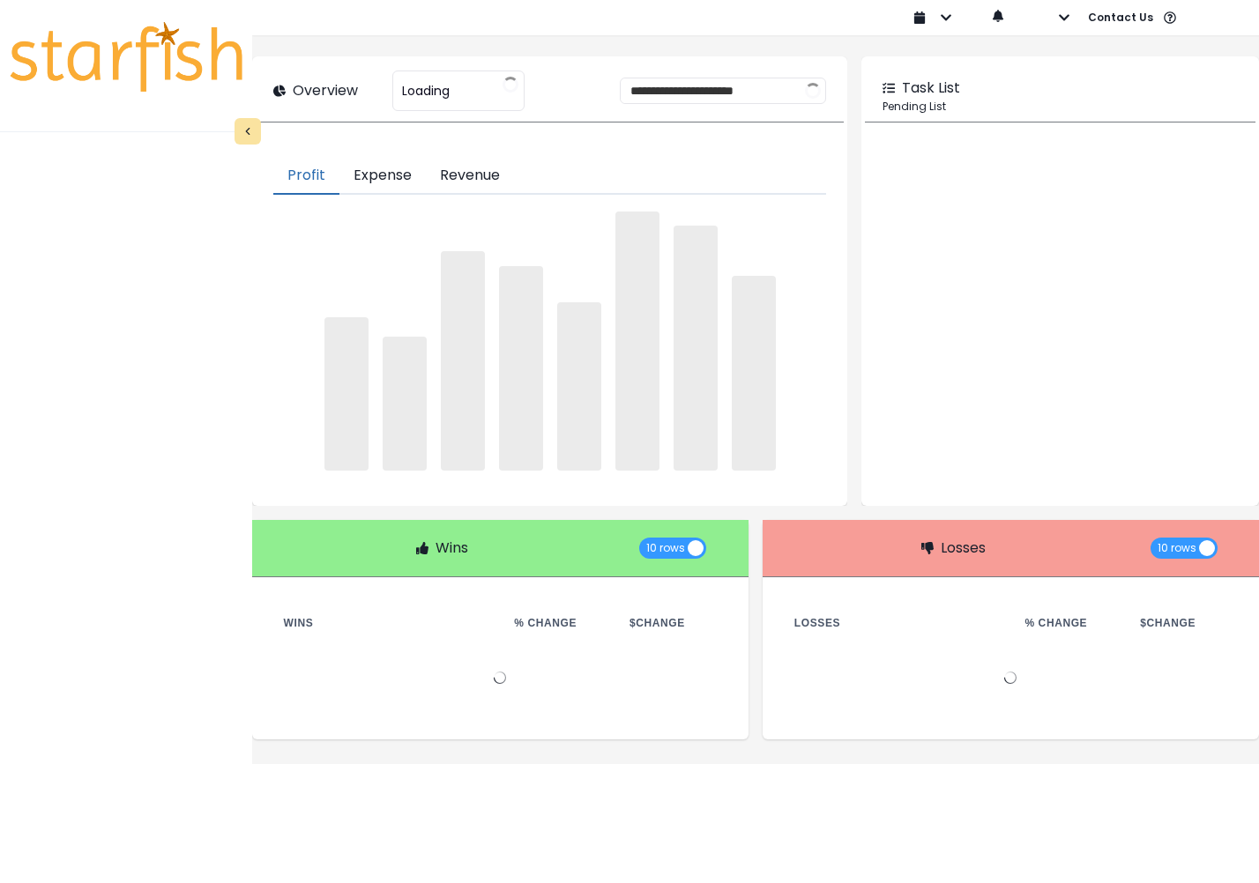
type input "********"
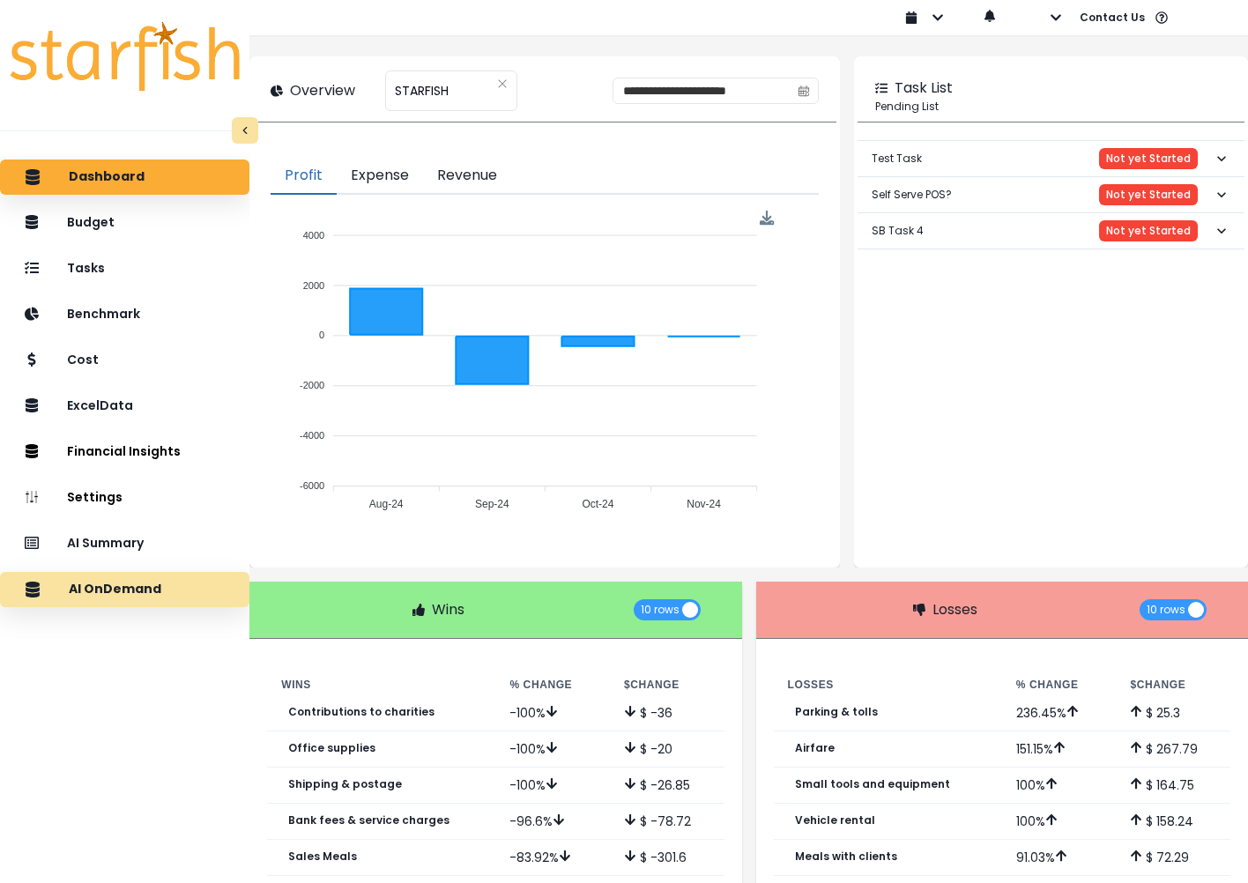
click at [125, 587] on p "AI OnDemand" at bounding box center [115, 590] width 93 height 16
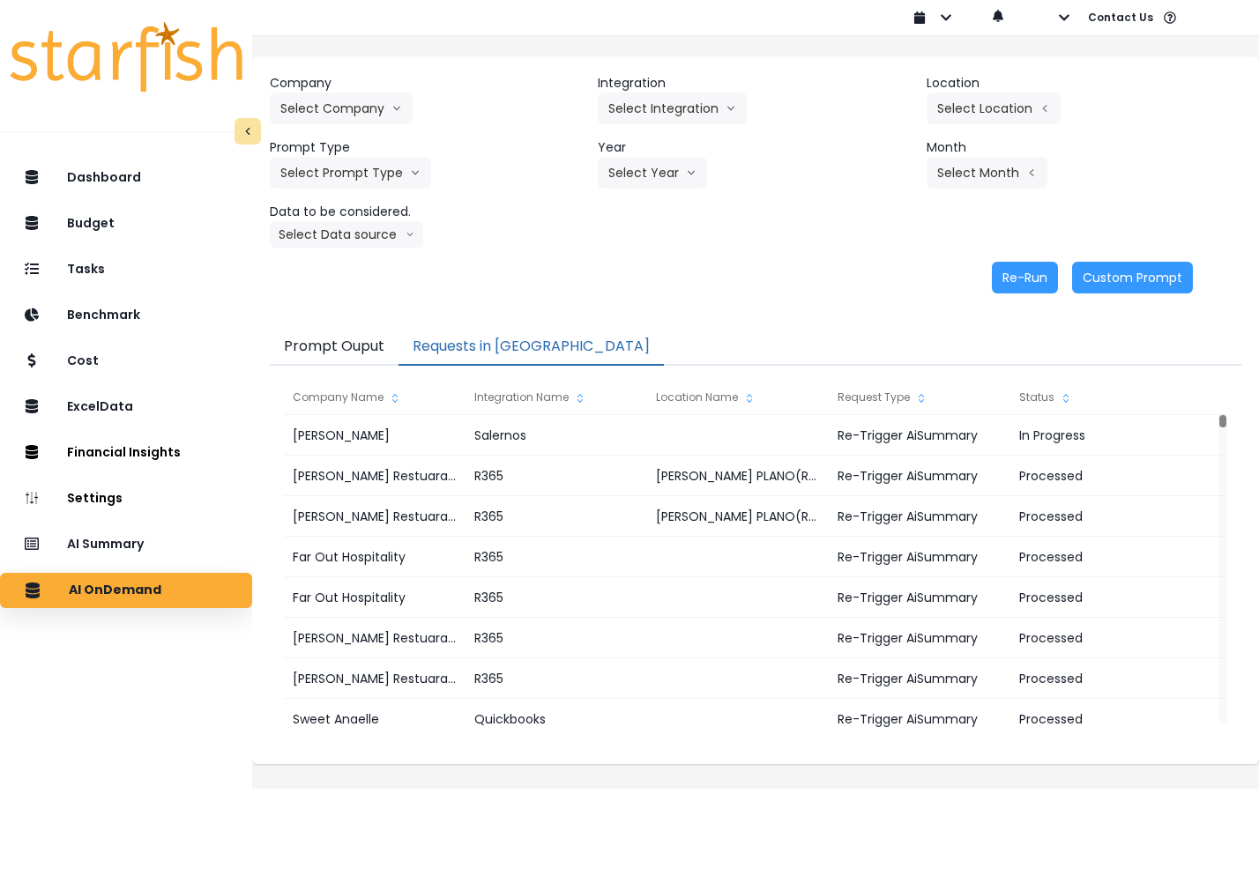
click at [545, 356] on button "Requests in [GEOGRAPHIC_DATA]" at bounding box center [530, 347] width 265 height 37
click at [107, 537] on p "AI Summary" at bounding box center [109, 545] width 81 height 16
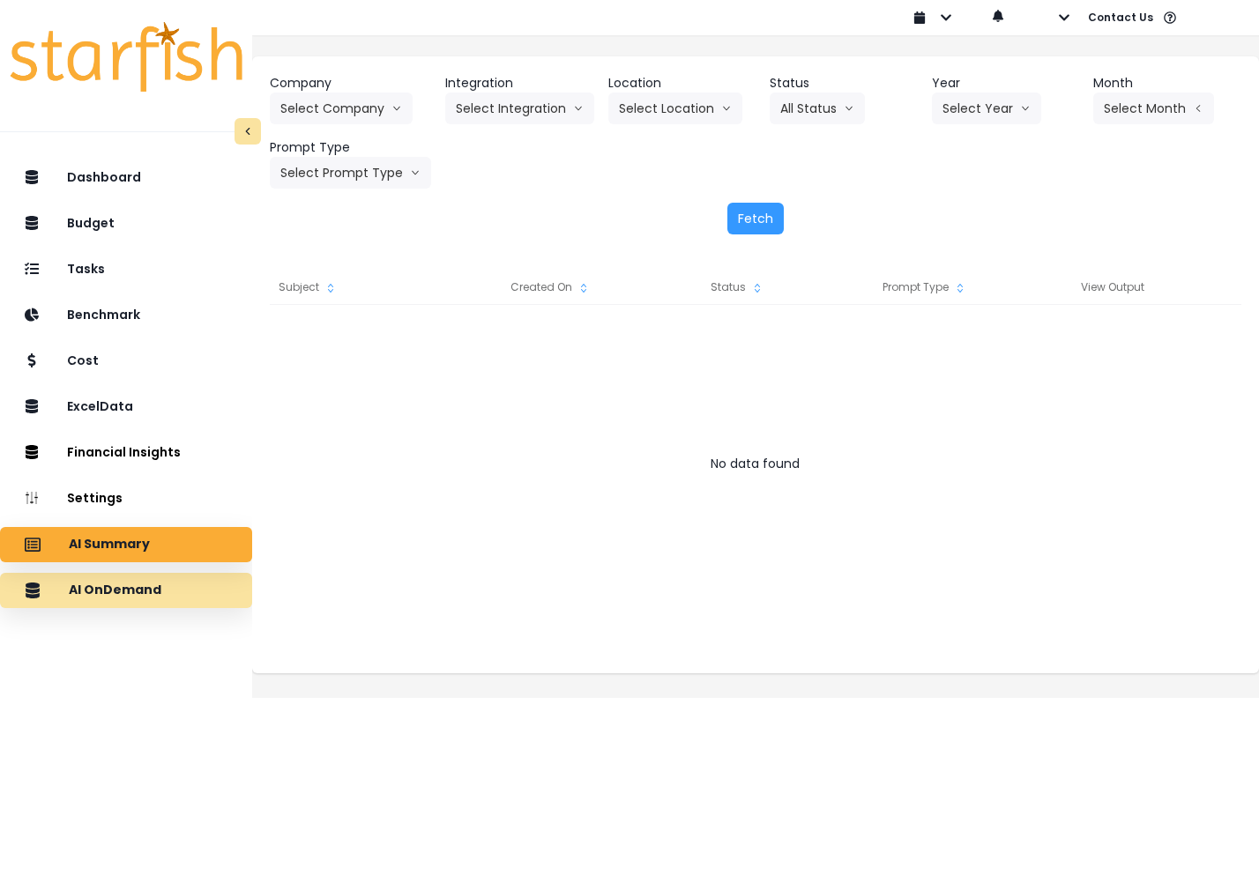
click at [149, 598] on p "AI OnDemand" at bounding box center [115, 591] width 93 height 16
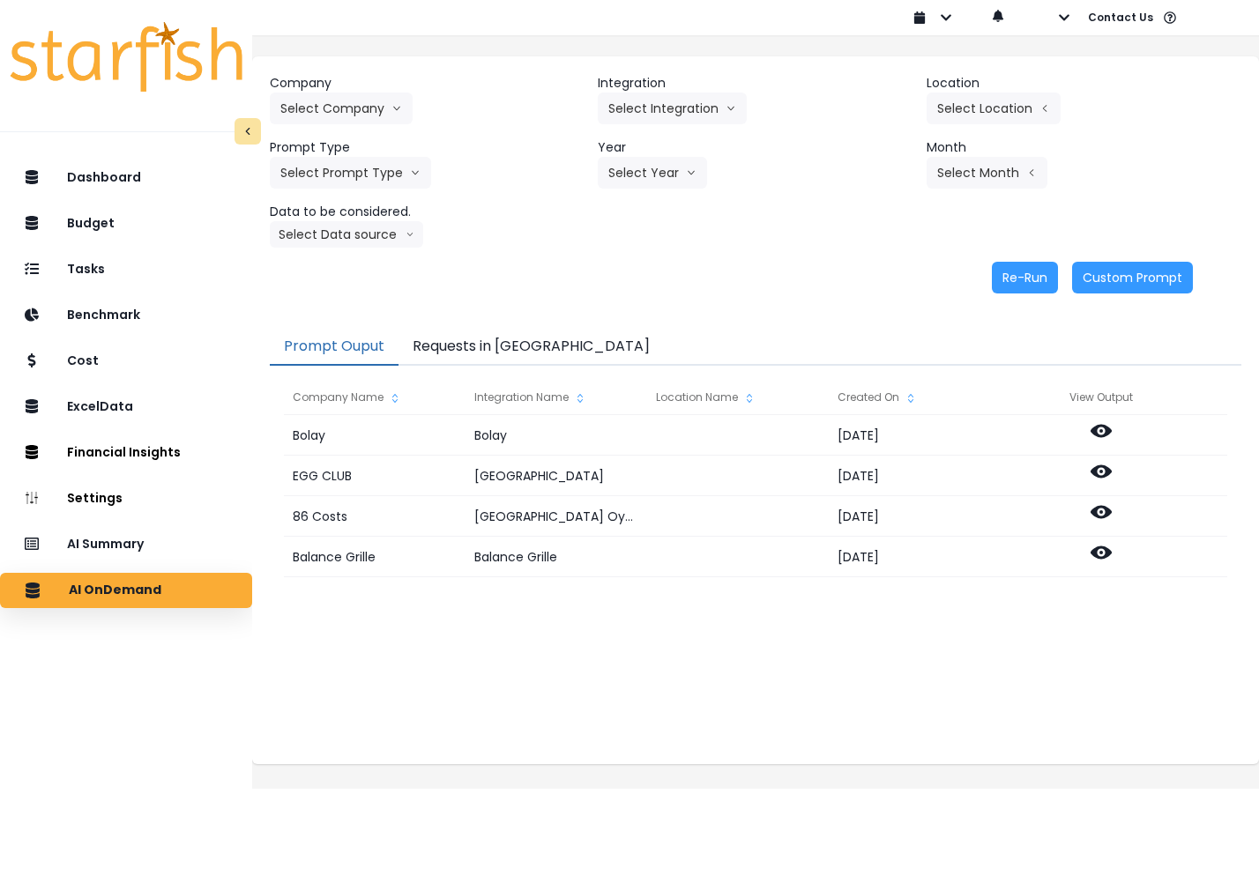
click at [526, 351] on button "Requests in [GEOGRAPHIC_DATA]" at bounding box center [530, 347] width 265 height 37
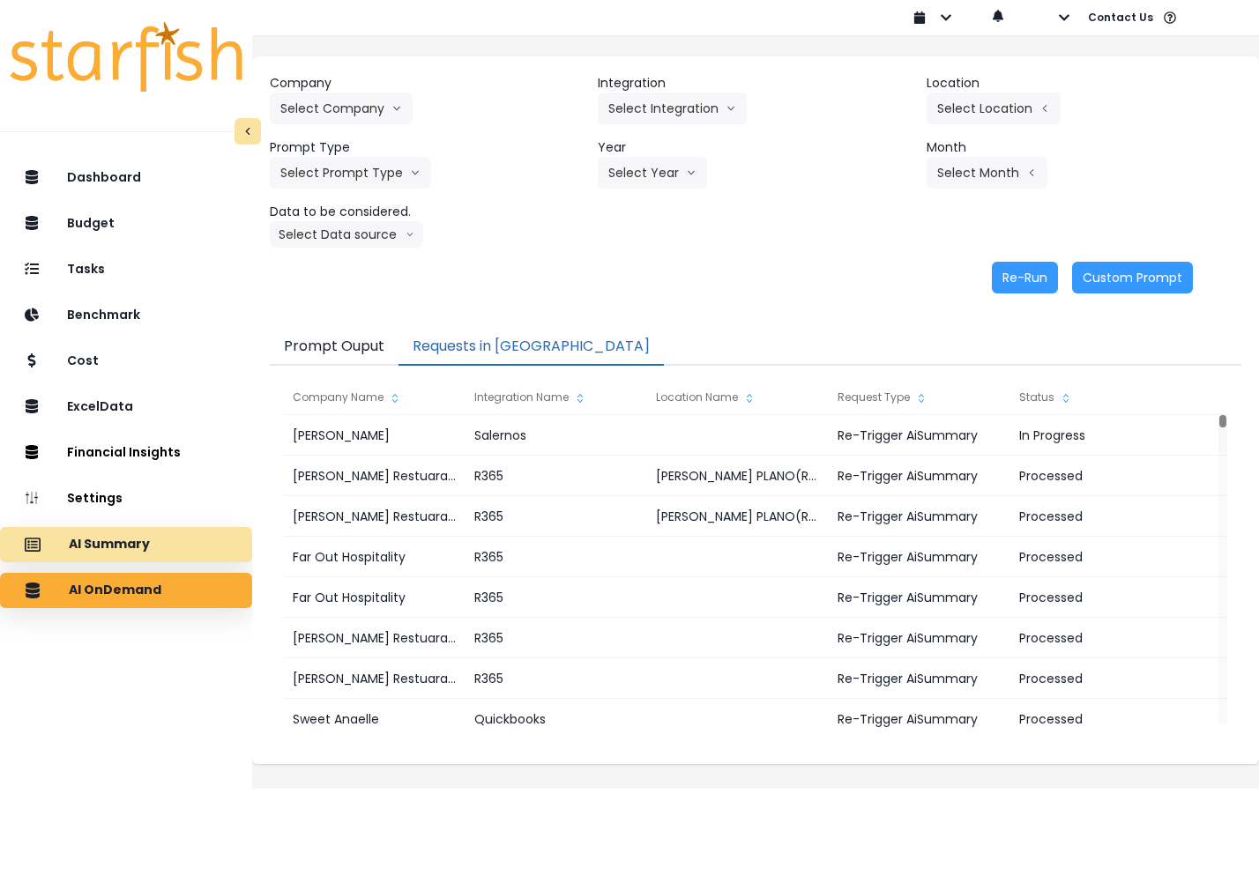
click at [145, 560] on div "AI Summary" at bounding box center [126, 544] width 224 height 37
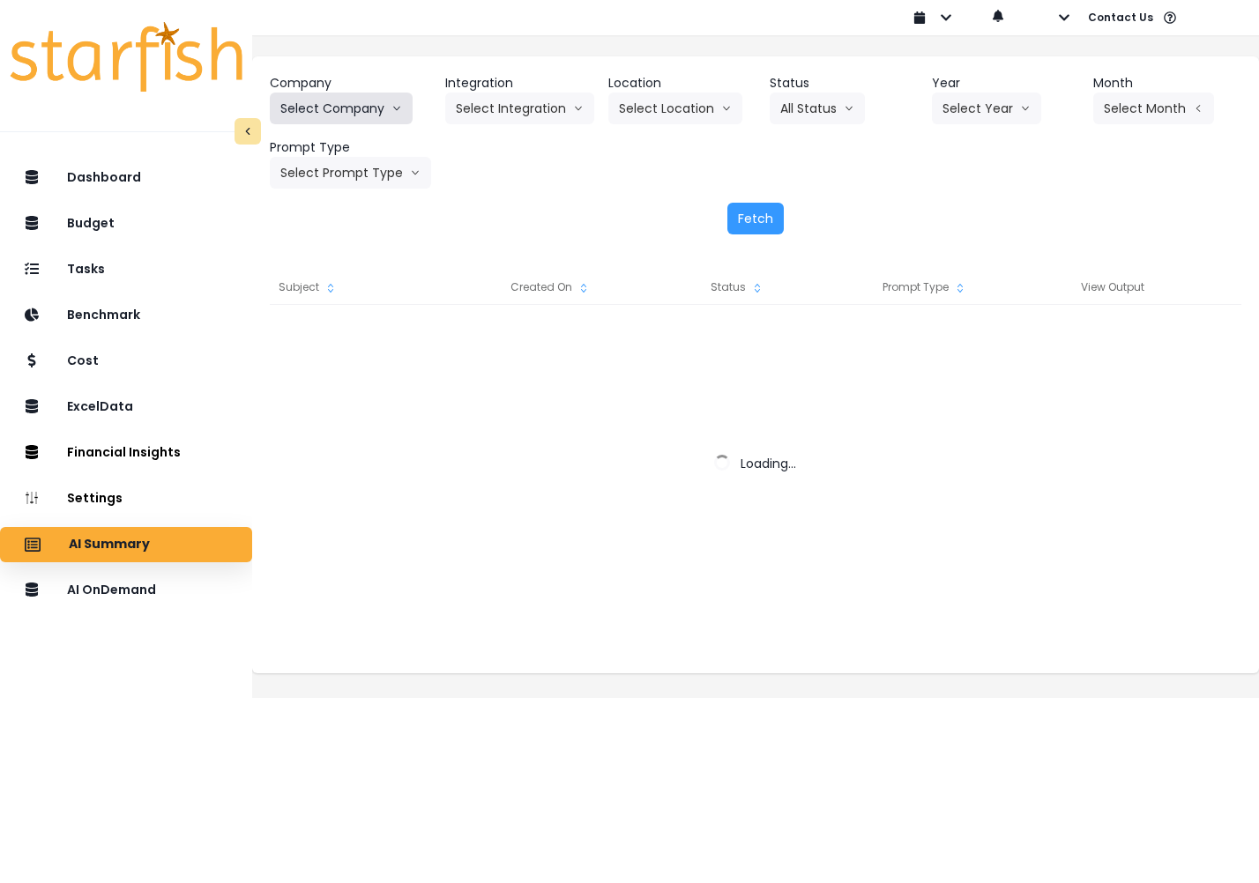
click at [377, 114] on button "Select Company" at bounding box center [341, 109] width 143 height 32
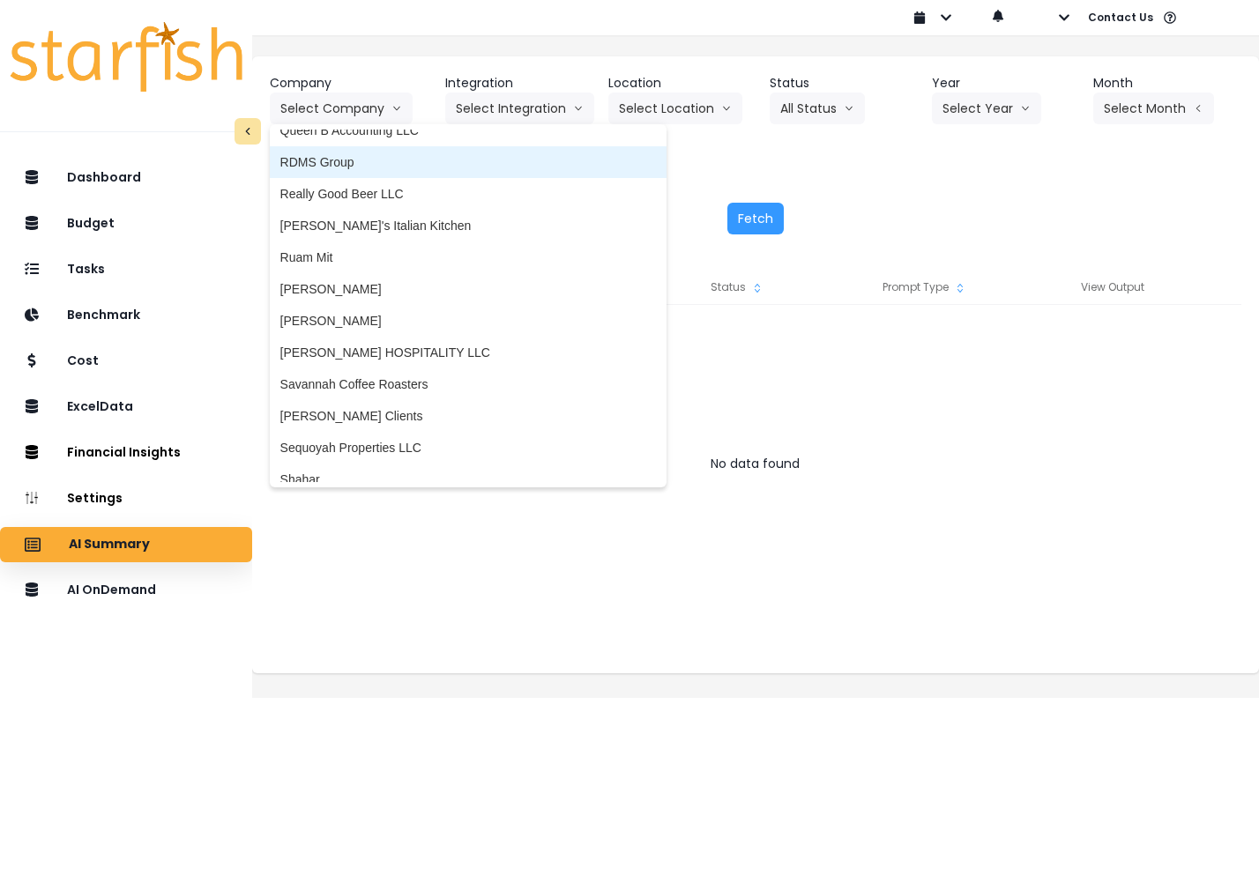
scroll to position [2760, 0]
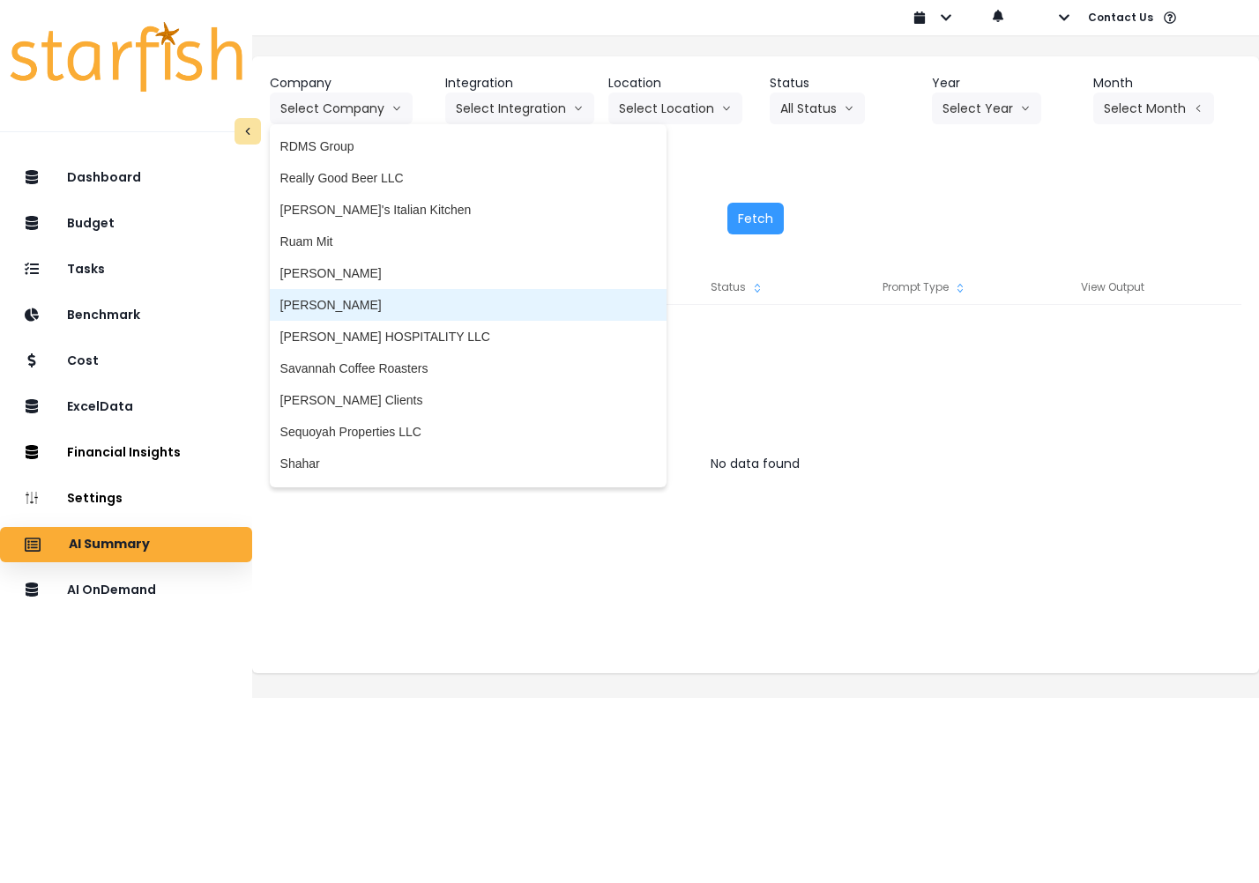
click at [375, 312] on span "[PERSON_NAME]" at bounding box center [467, 305] width 375 height 18
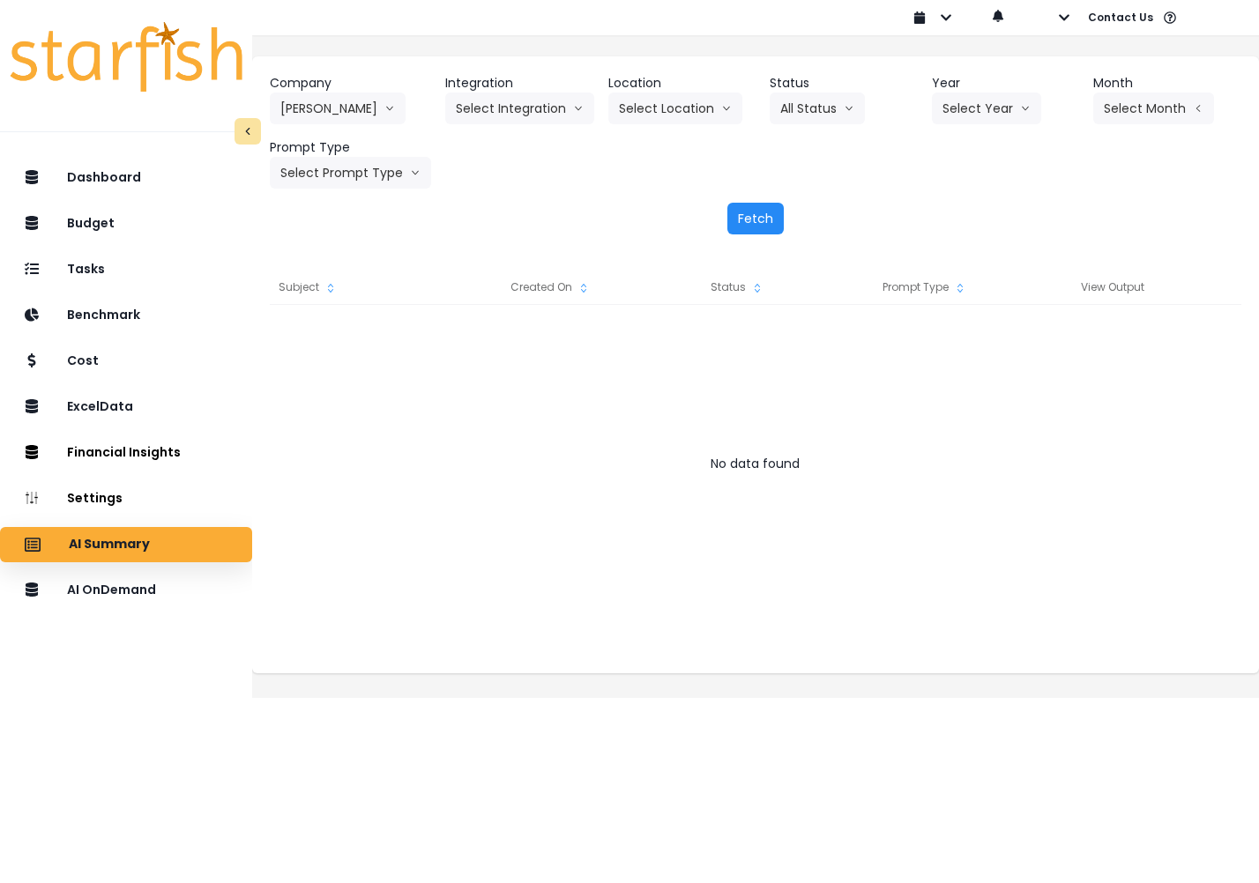
click at [779, 214] on button "Fetch" at bounding box center [755, 219] width 56 height 32
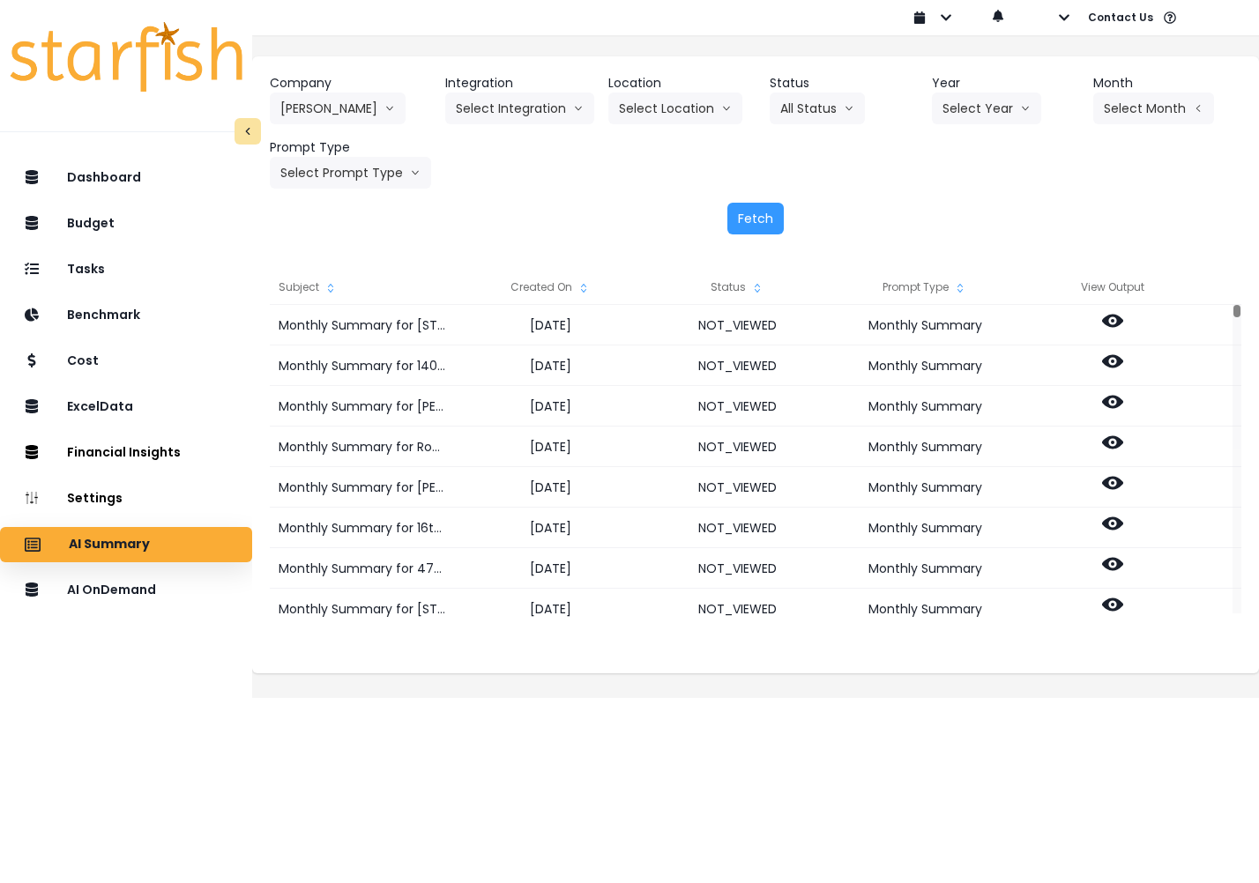
click at [559, 288] on div "Created On" at bounding box center [550, 287] width 187 height 35
click at [761, 212] on button "Fetch" at bounding box center [755, 219] width 56 height 32
click at [570, 292] on div "Created On" at bounding box center [550, 287] width 187 height 35
click at [579, 291] on div "Created On" at bounding box center [550, 287] width 187 height 35
click at [732, 213] on button "Fetch" at bounding box center [755, 219] width 56 height 32
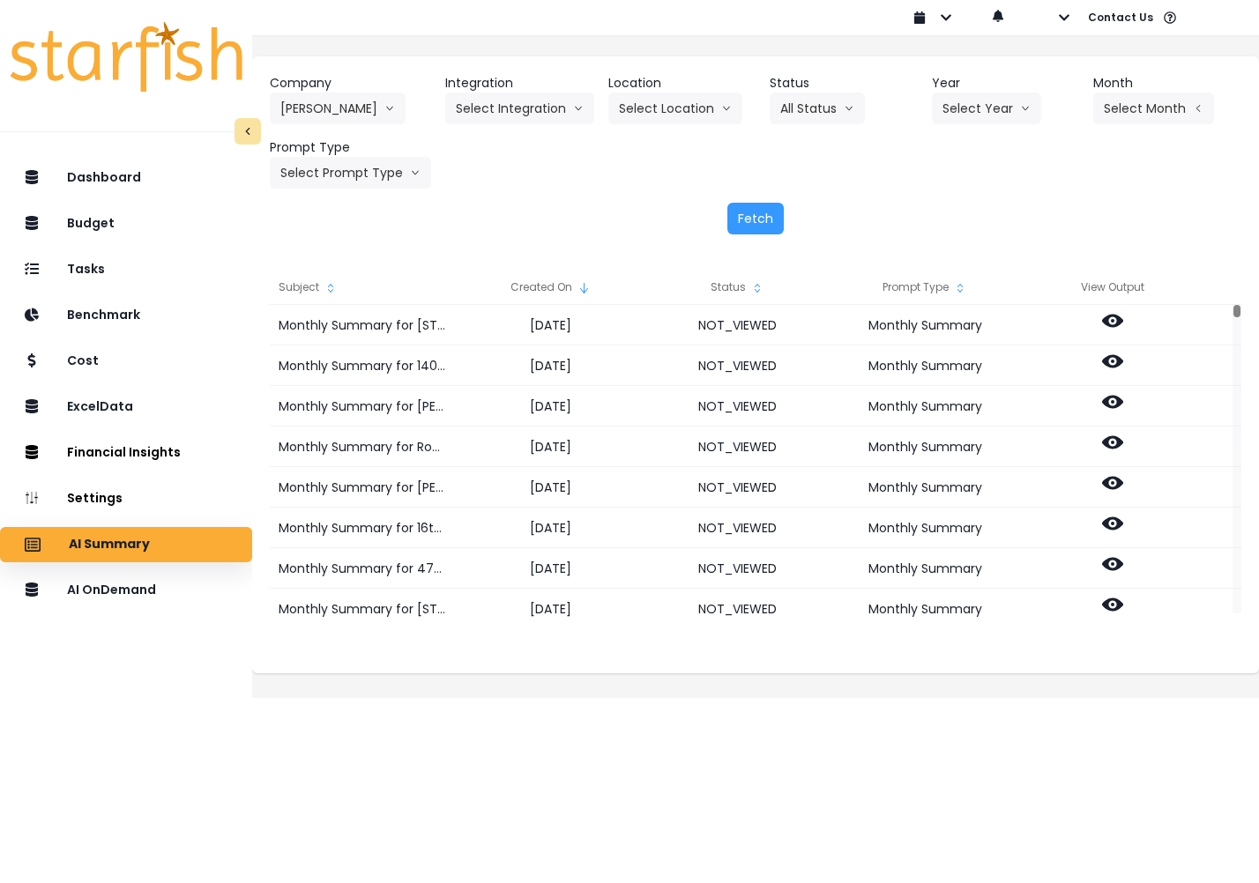
click at [576, 287] on div "Created On" at bounding box center [550, 287] width 187 height 35
click at [577, 286] on div "Created On" at bounding box center [550, 287] width 187 height 35
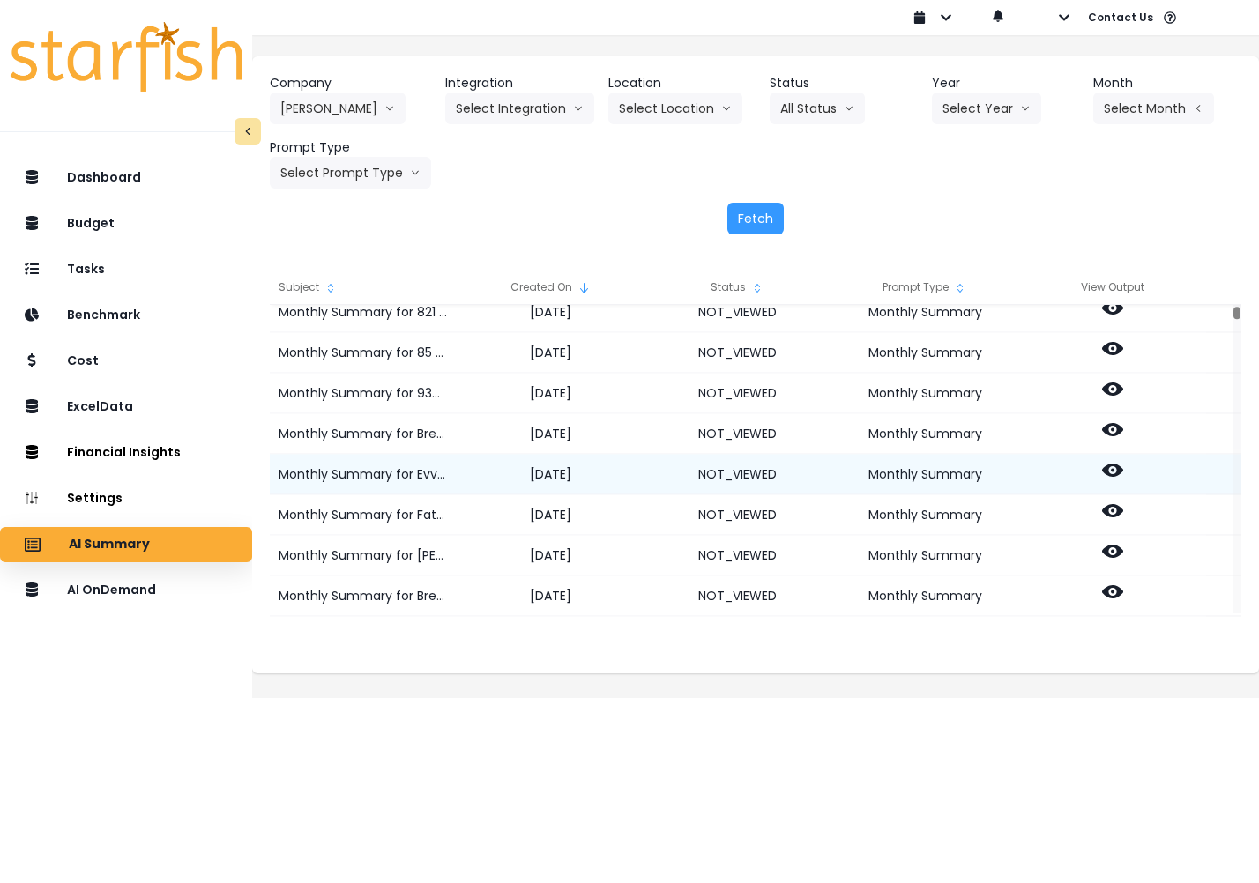
click at [1114, 470] on circle at bounding box center [1113, 470] width 4 height 4
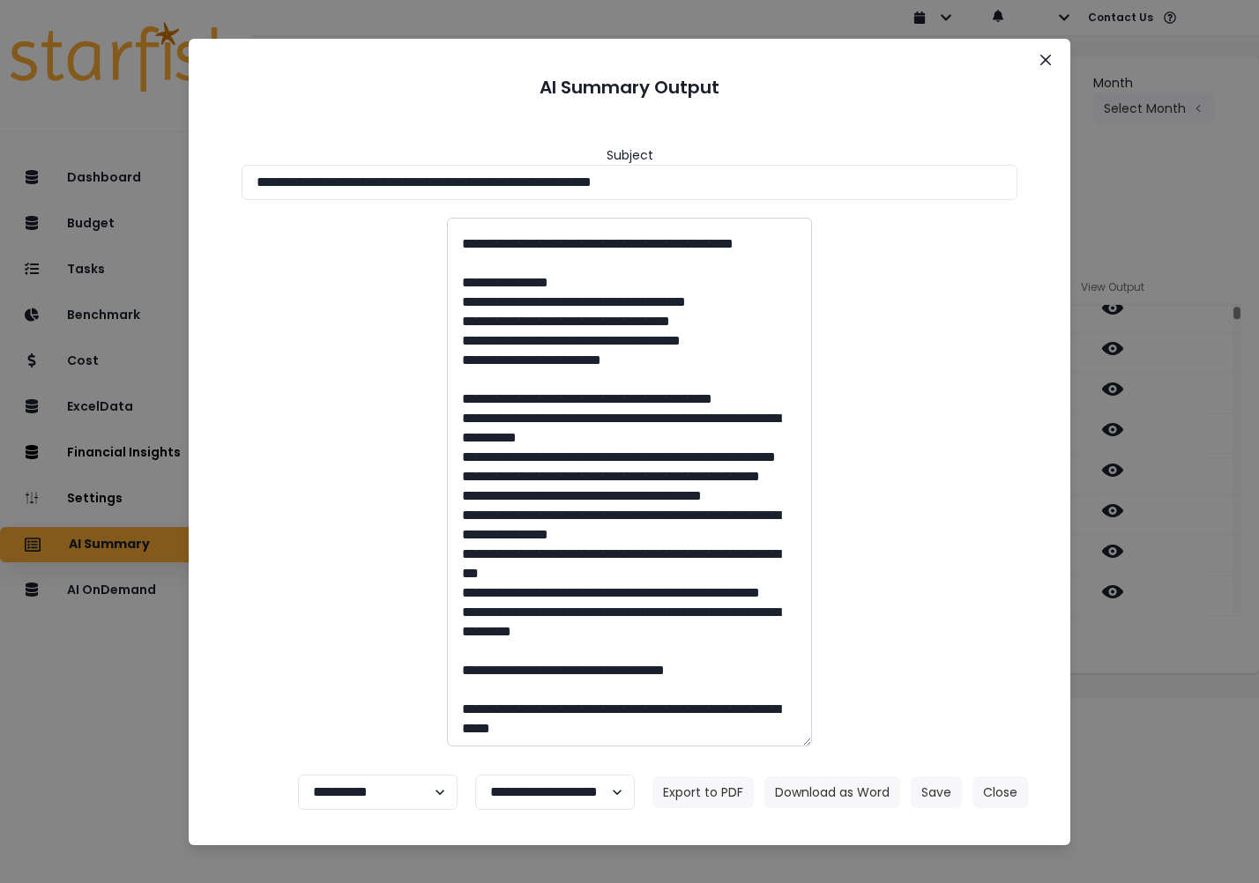
scroll to position [4450, 0]
click at [1044, 59] on icon "Close" at bounding box center [1045, 59] width 11 height 11
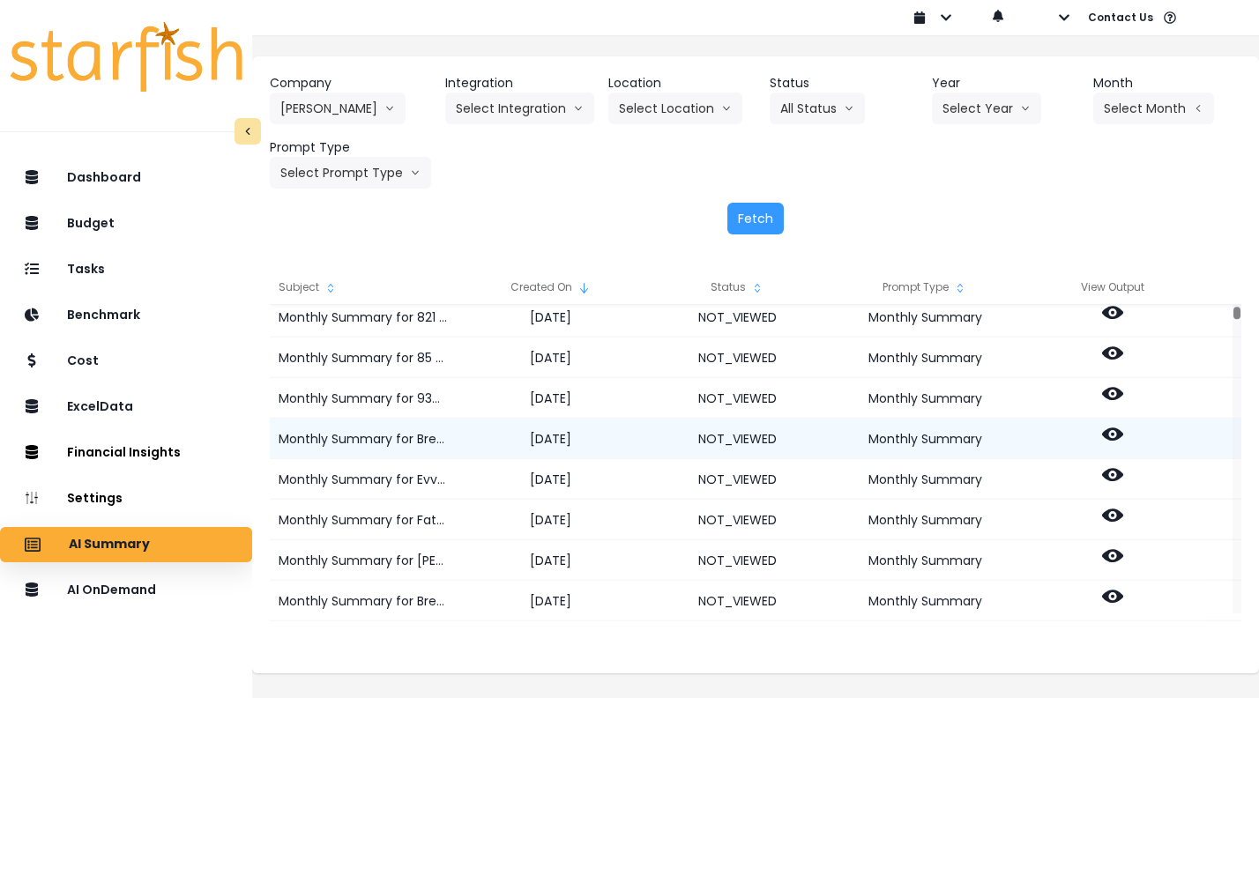
click at [1121, 433] on icon at bounding box center [1112, 433] width 21 height 13
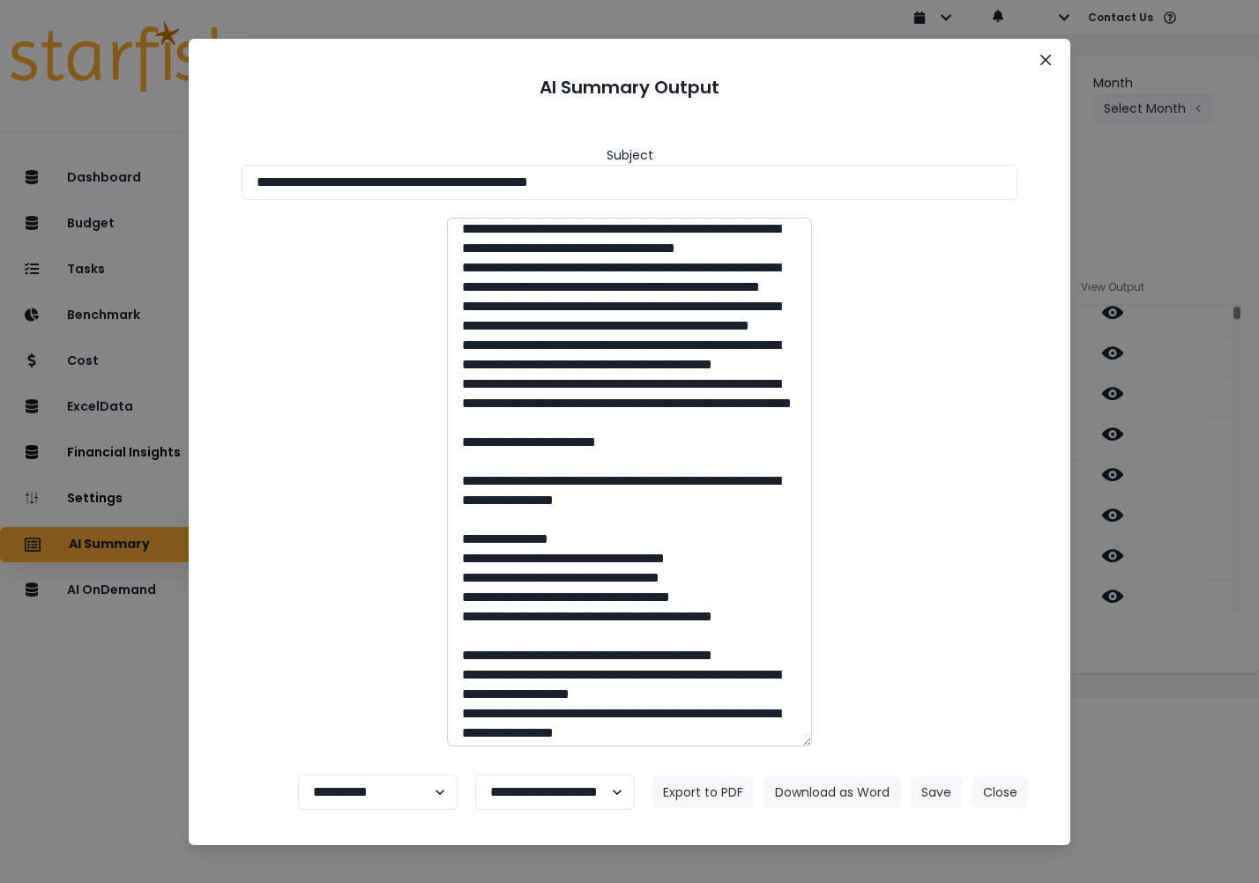
scroll to position [536, 0]
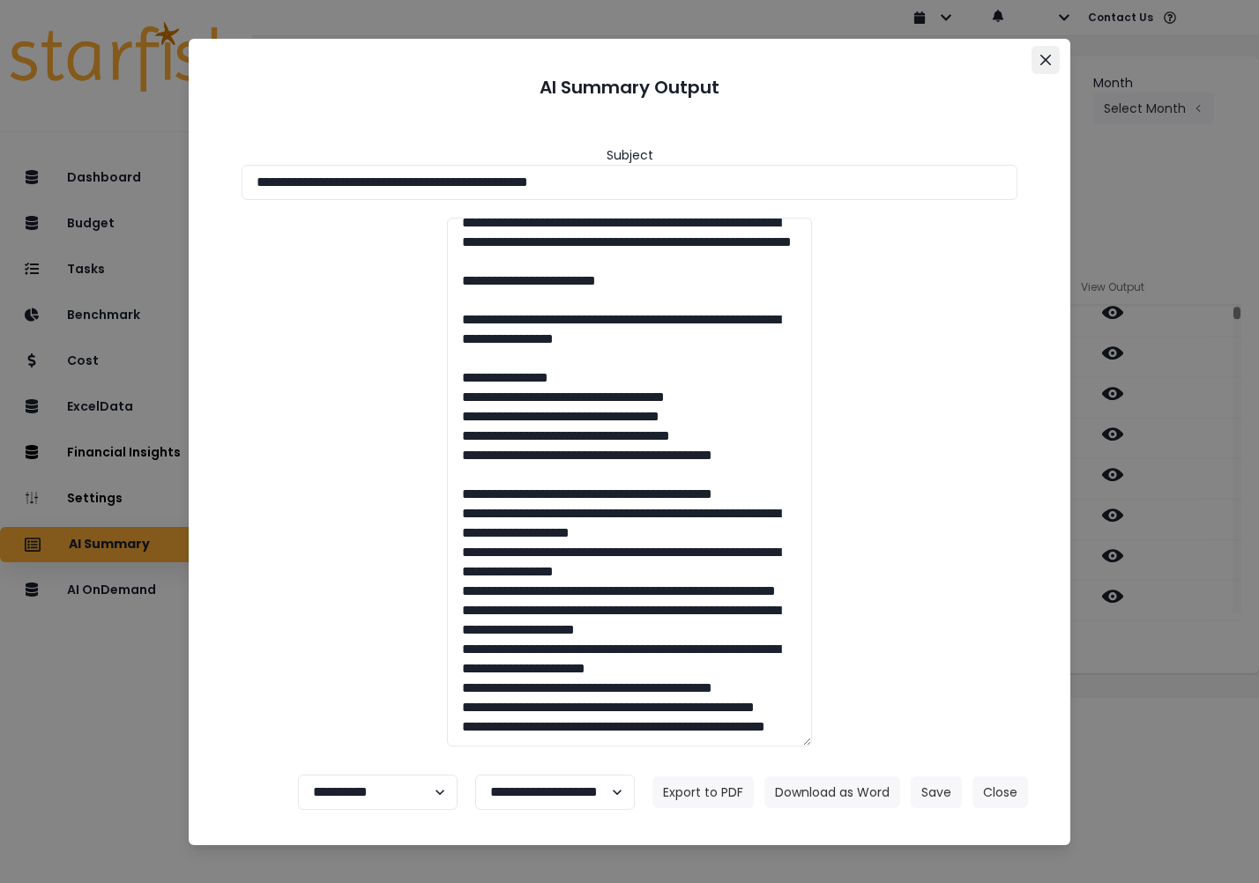
click at [1044, 60] on icon "Close" at bounding box center [1045, 59] width 11 height 11
